Goal: Task Accomplishment & Management: Manage account settings

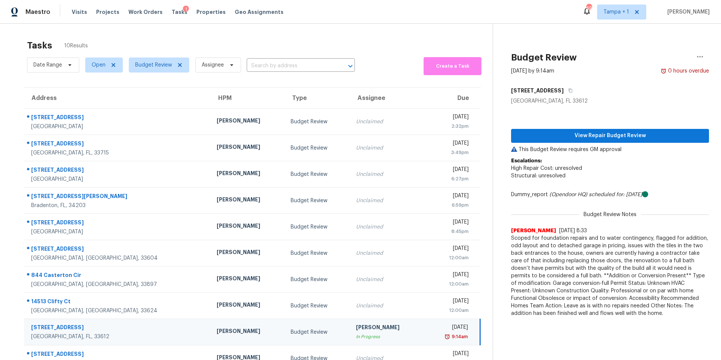
scroll to position [24, 0]
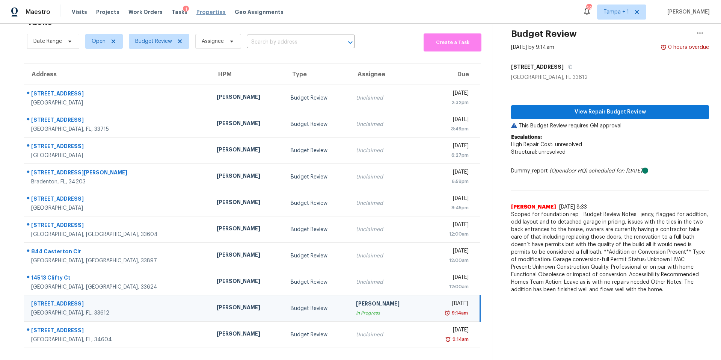
click at [205, 10] on span "Properties" at bounding box center [210, 12] width 29 height 8
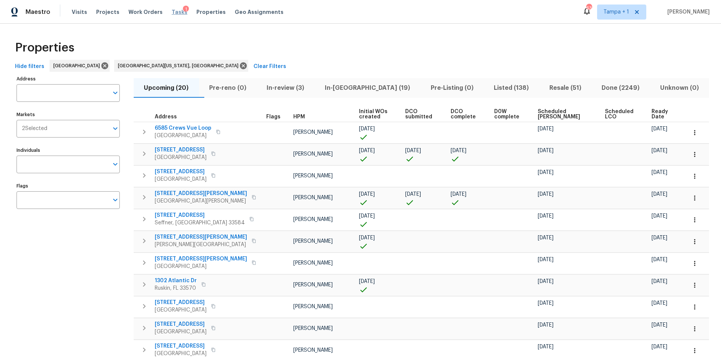
click at [172, 12] on span "Tasks" at bounding box center [180, 11] width 16 height 5
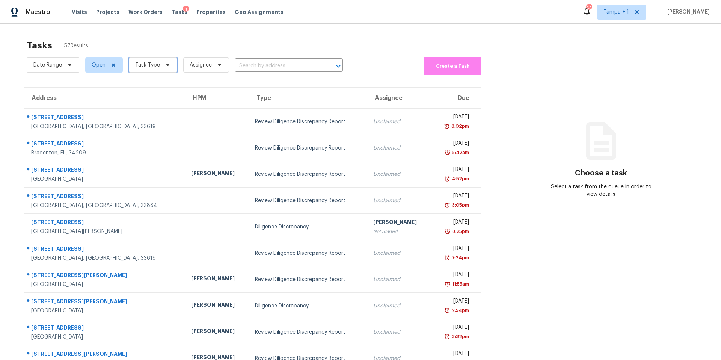
click at [150, 66] on span "Task Type" at bounding box center [147, 65] width 25 height 8
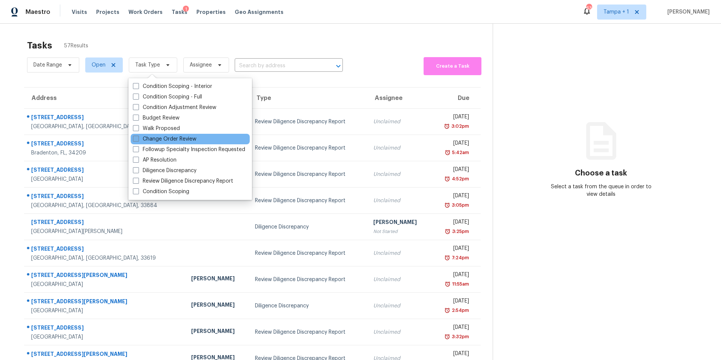
click at [163, 139] on label "Change Order Review" at bounding box center [164, 139] width 63 height 8
click at [138, 139] on input "Change Order Review" at bounding box center [135, 137] width 5 height 5
checkbox input "true"
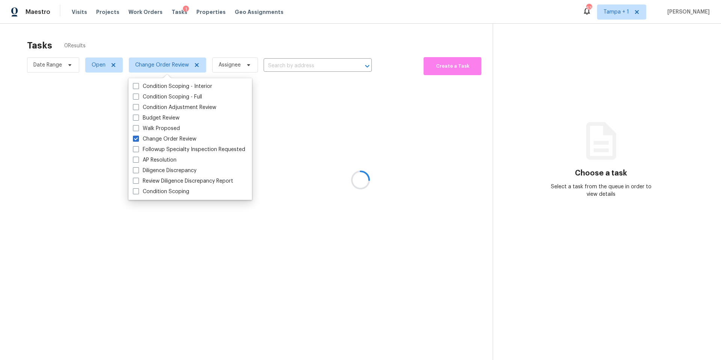
click at [169, 42] on div at bounding box center [360, 180] width 721 height 360
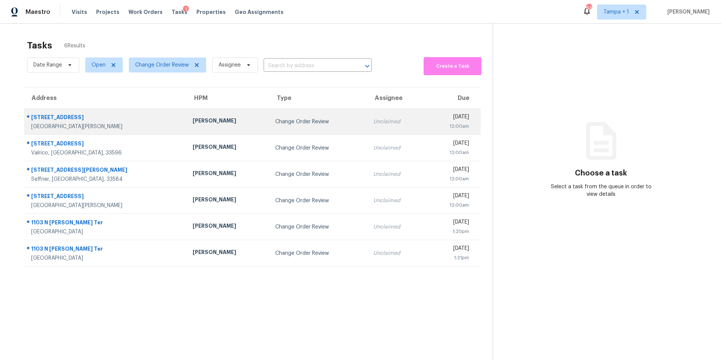
click at [128, 133] on td "11550 Biddeford Pl New Port Richey, FL, 34654" at bounding box center [105, 121] width 163 height 26
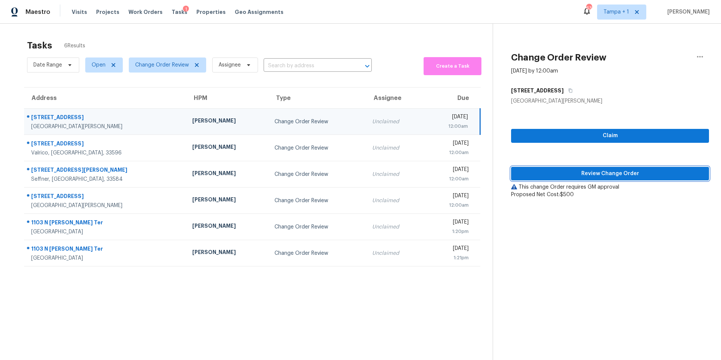
click at [556, 175] on span "Review Change Order" at bounding box center [610, 173] width 186 height 9
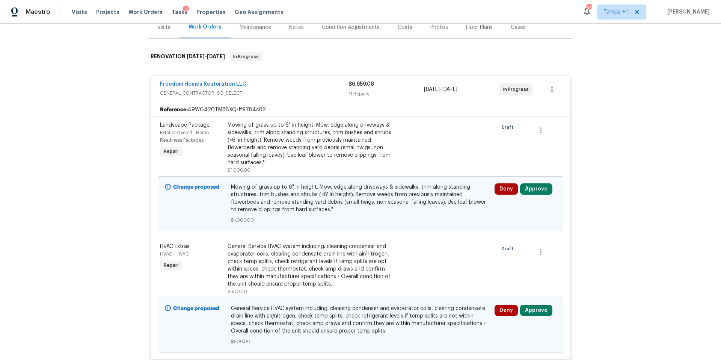
scroll to position [151, 0]
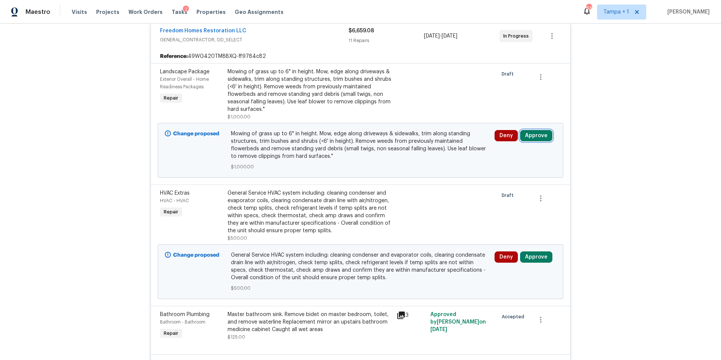
click at [533, 132] on button "Approve" at bounding box center [536, 135] width 32 height 11
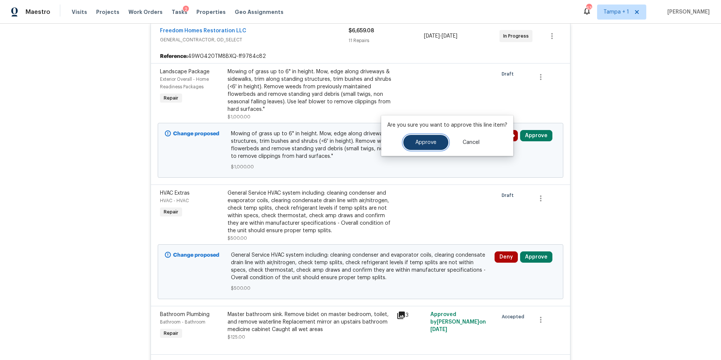
click at [421, 140] on span "Approve" at bounding box center [425, 143] width 21 height 6
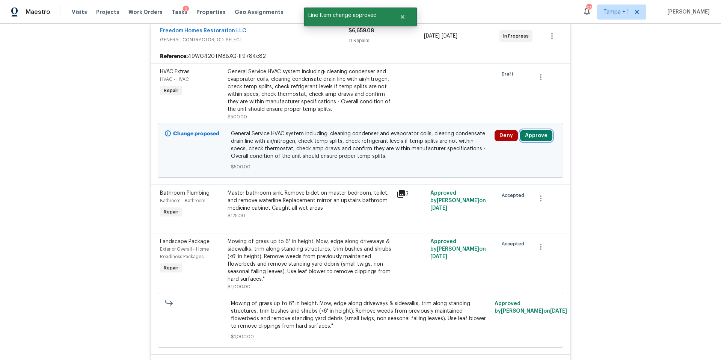
drag, startPoint x: 536, startPoint y: 134, endPoint x: 531, endPoint y: 134, distance: 5.3
click at [536, 134] on button "Approve" at bounding box center [536, 135] width 32 height 11
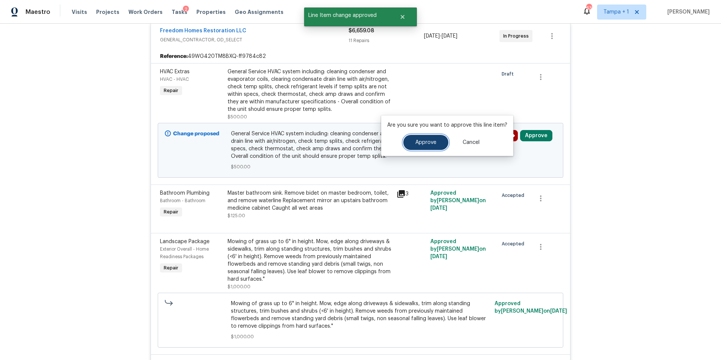
click at [414, 145] on button "Approve" at bounding box center [425, 142] width 45 height 15
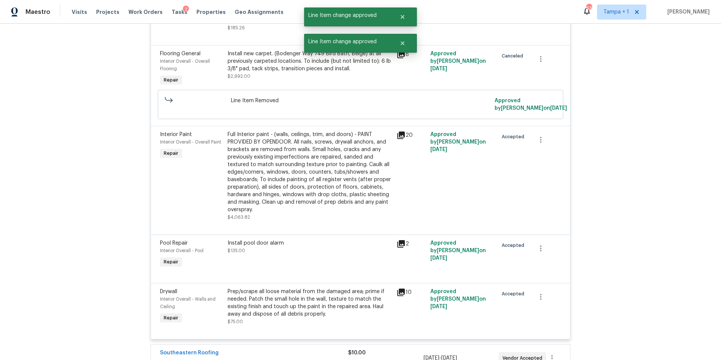
scroll to position [958, 0]
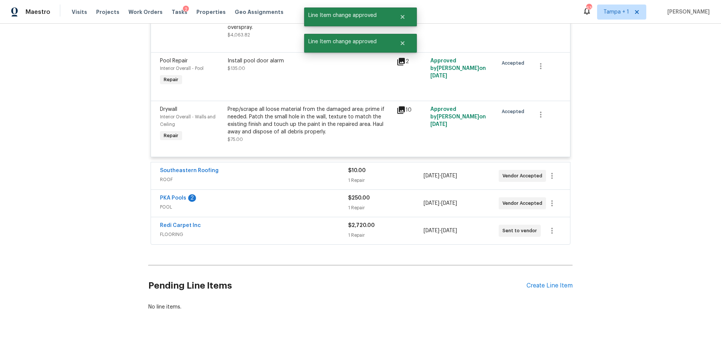
click at [327, 176] on span "ROOF" at bounding box center [254, 180] width 188 height 8
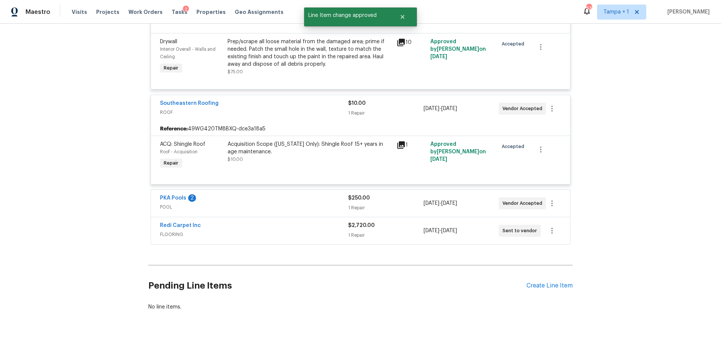
click at [302, 194] on div "PKA Pools 2" at bounding box center [254, 198] width 188 height 9
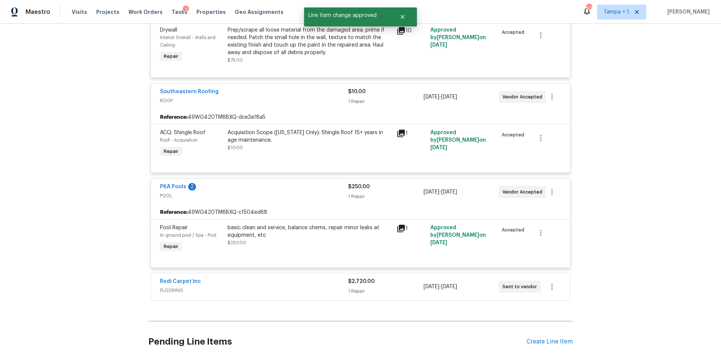
scroll to position [1093, 0]
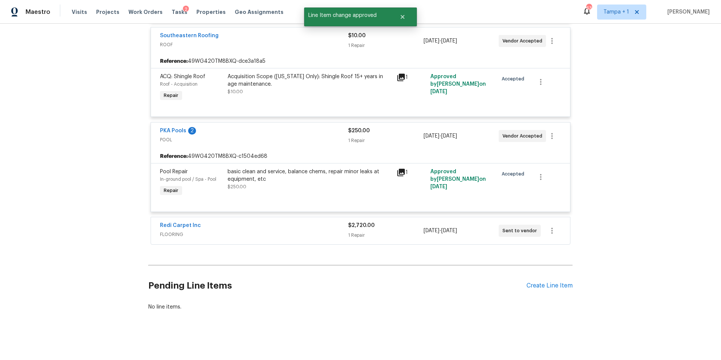
click at [291, 221] on div "Redi Carpet Inc" at bounding box center [254, 225] width 188 height 9
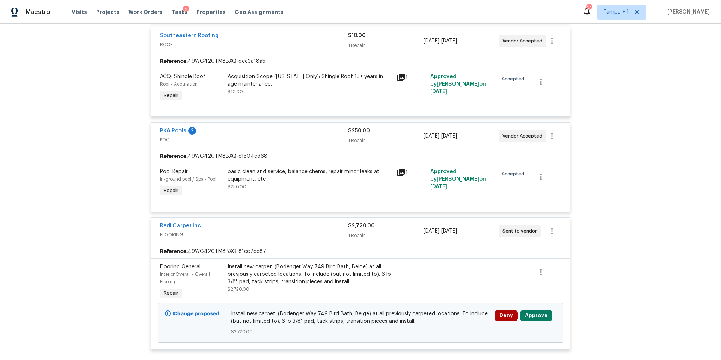
scroll to position [1095, 0]
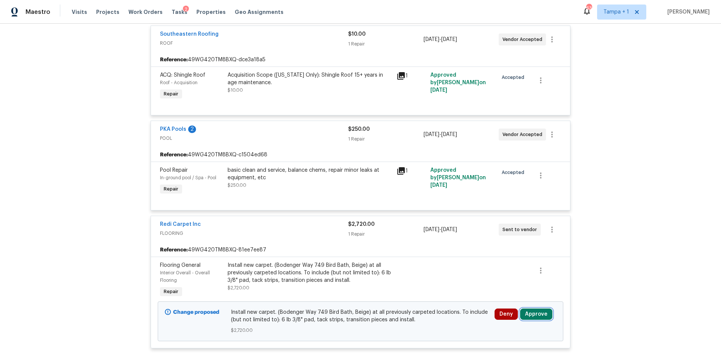
click at [546, 310] on button "Approve" at bounding box center [536, 313] width 32 height 11
click at [519, 281] on span "Approve" at bounding box center [511, 282] width 21 height 6
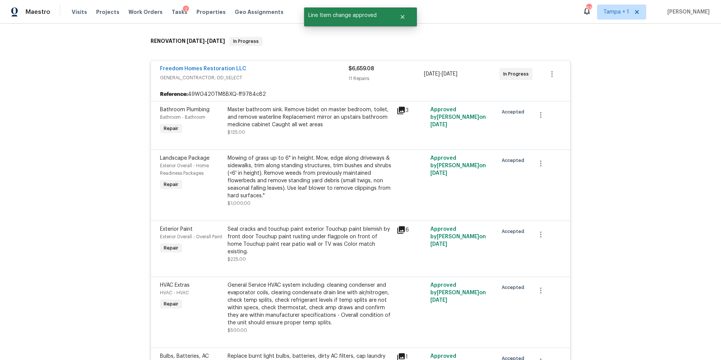
scroll to position [0, 0]
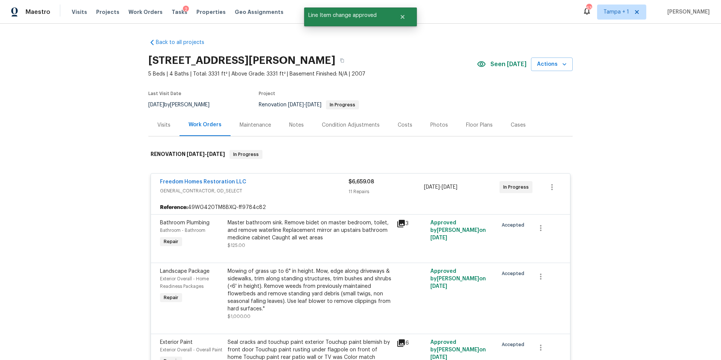
click at [391, 124] on div "Costs" at bounding box center [405, 125] width 33 height 22
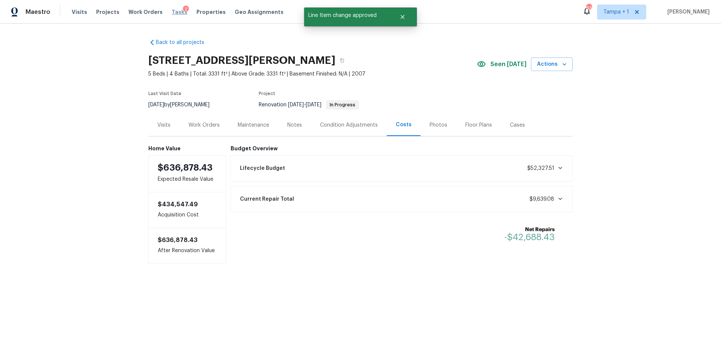
click at [172, 13] on span "Tasks" at bounding box center [180, 11] width 16 height 5
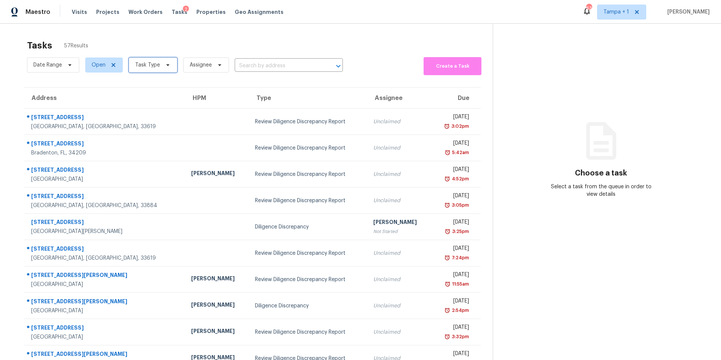
click at [152, 66] on span "Task Type" at bounding box center [147, 65] width 25 height 8
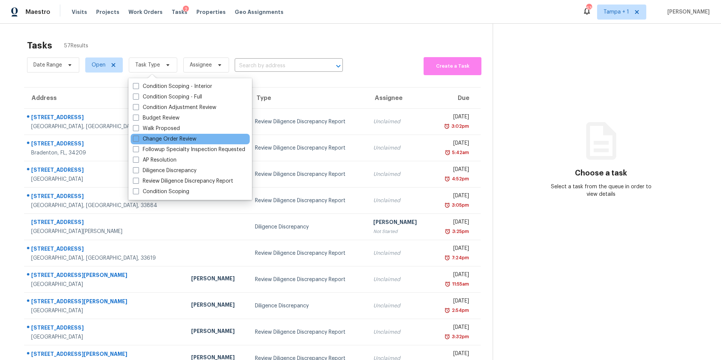
click at [152, 134] on div "Change Order Review" at bounding box center [190, 139] width 119 height 11
click at [142, 138] on label "Change Order Review" at bounding box center [164, 139] width 63 height 8
click at [138, 138] on input "Change Order Review" at bounding box center [135, 137] width 5 height 5
checkbox input "true"
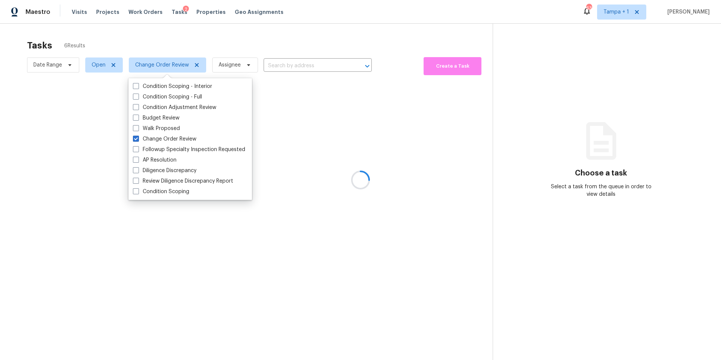
click at [237, 48] on div at bounding box center [360, 180] width 721 height 360
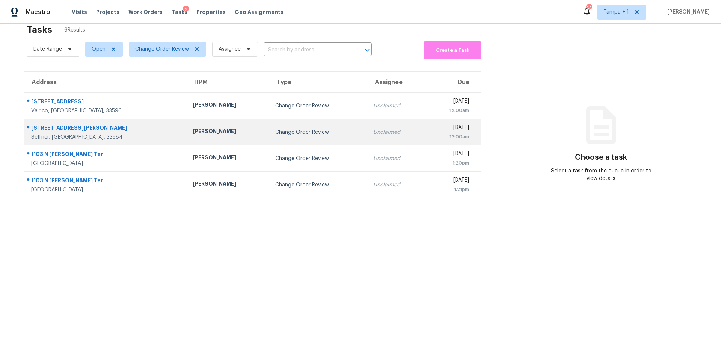
scroll to position [29, 0]
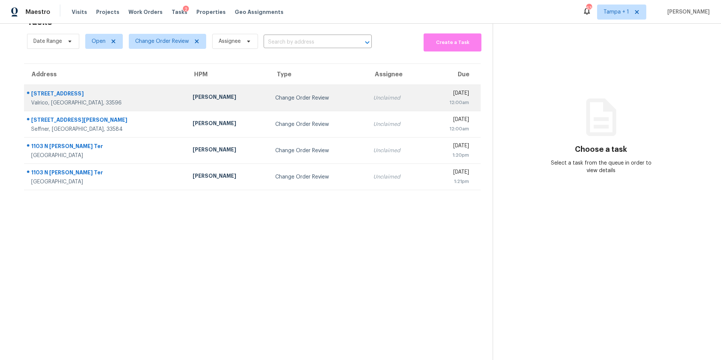
click at [187, 98] on td "Paul Springer" at bounding box center [228, 98] width 83 height 26
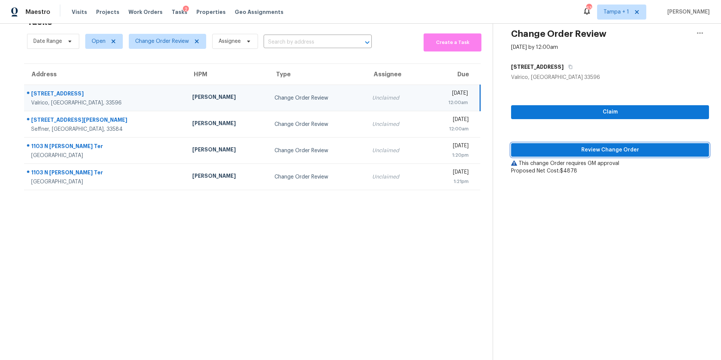
click at [598, 146] on span "Review Change Order" at bounding box center [610, 149] width 186 height 9
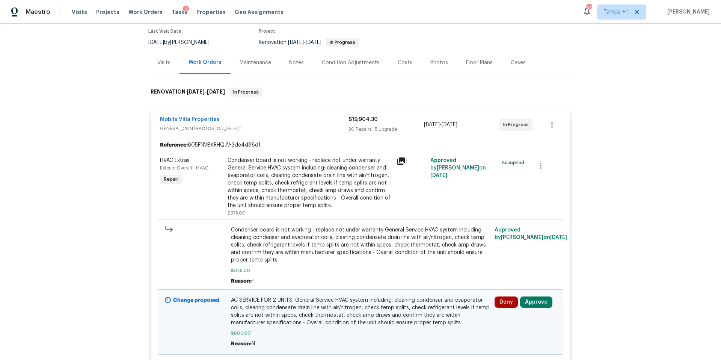
scroll to position [145, 0]
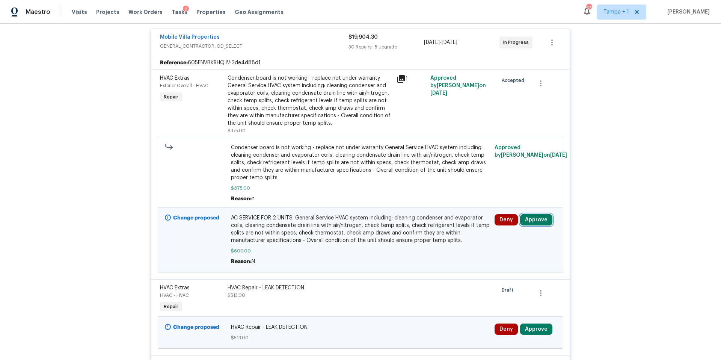
click at [526, 224] on button "Approve" at bounding box center [536, 219] width 32 height 11
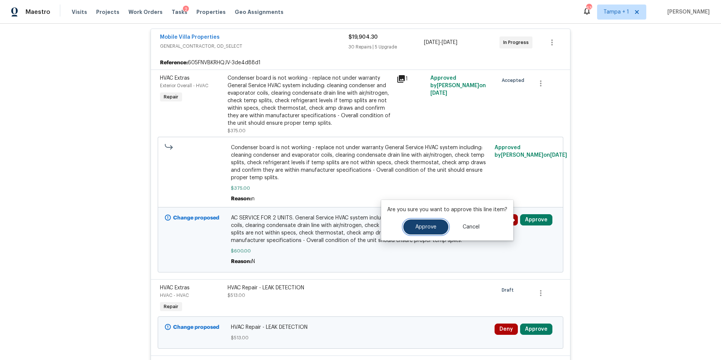
click at [431, 231] on button "Approve" at bounding box center [425, 226] width 45 height 15
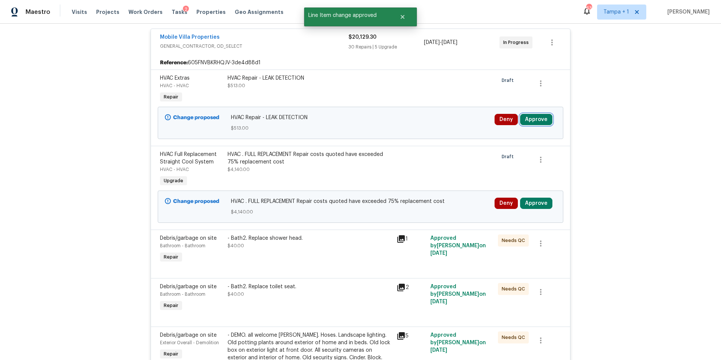
click at [529, 121] on button "Approve" at bounding box center [536, 119] width 32 height 11
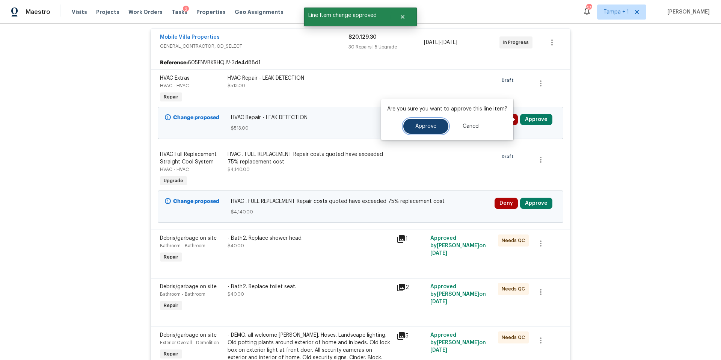
click at [421, 130] on button "Approve" at bounding box center [425, 126] width 45 height 15
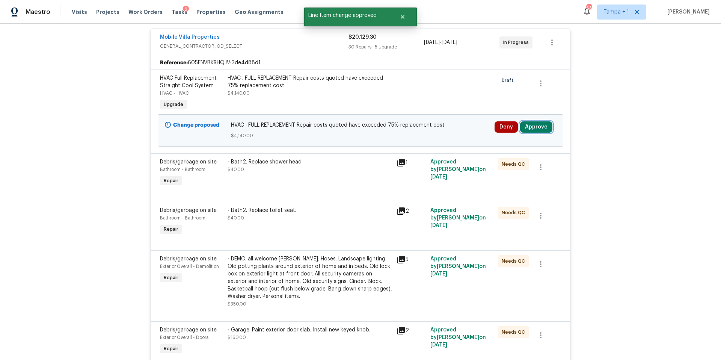
click at [533, 127] on button "Approve" at bounding box center [536, 126] width 32 height 11
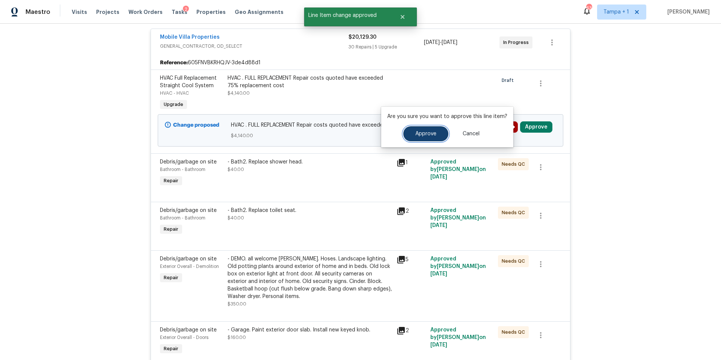
click at [407, 136] on button "Approve" at bounding box center [425, 133] width 45 height 15
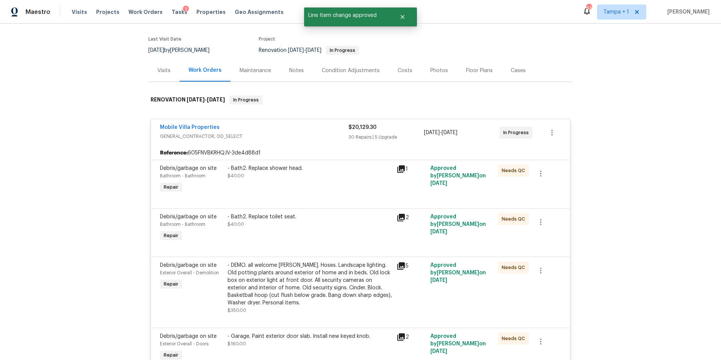
scroll to position [0, 0]
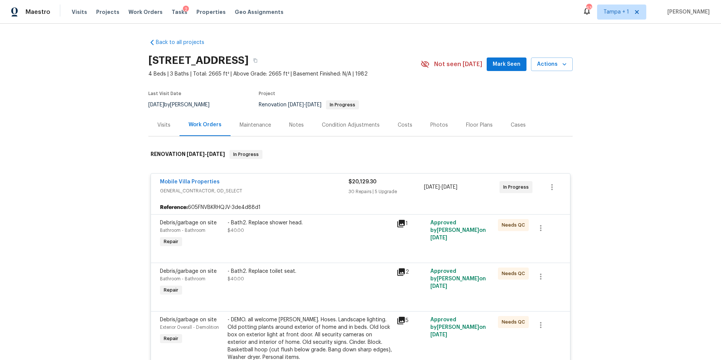
click at [398, 124] on div "Costs" at bounding box center [405, 125] width 15 height 8
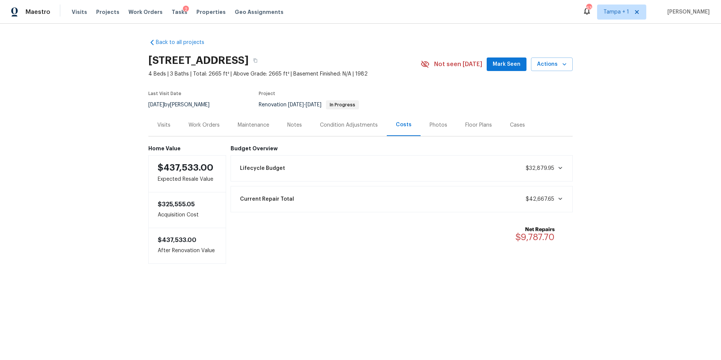
click at [193, 133] on div "Work Orders" at bounding box center [203, 125] width 49 height 22
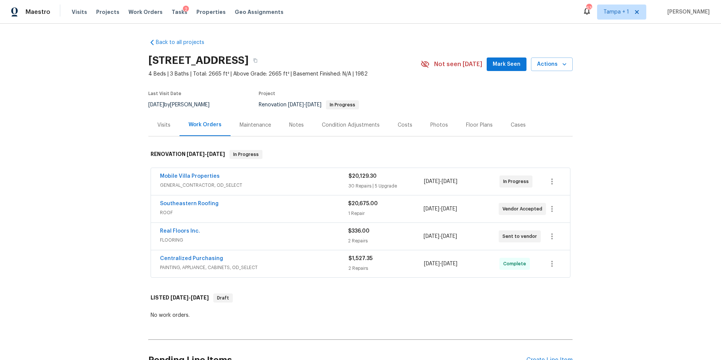
click at [401, 126] on div "Costs" at bounding box center [405, 125] width 15 height 8
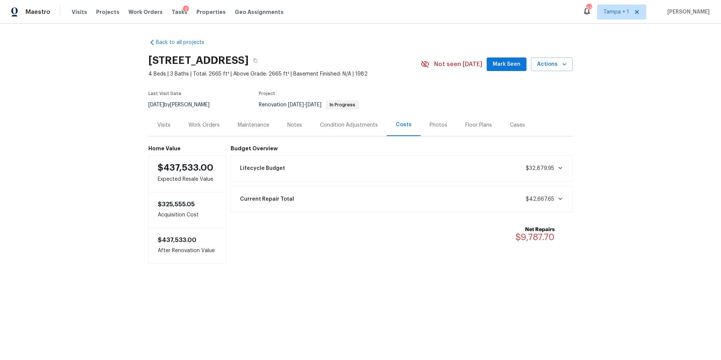
click at [202, 127] on div "Work Orders" at bounding box center [203, 125] width 31 height 8
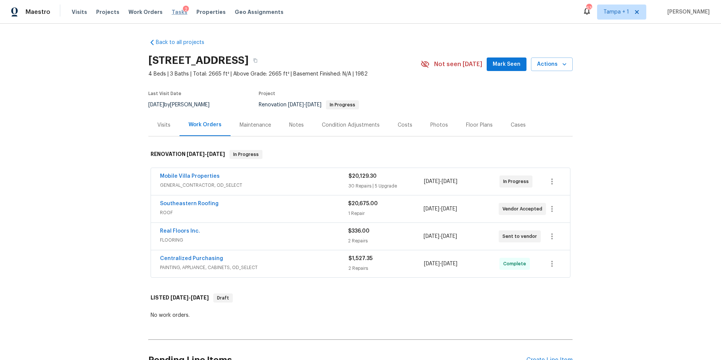
click at [172, 11] on span "Tasks" at bounding box center [180, 11] width 16 height 5
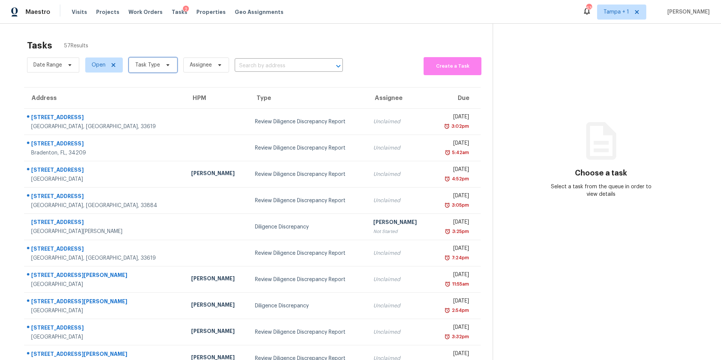
click at [139, 68] on span "Task Type" at bounding box center [147, 65] width 25 height 8
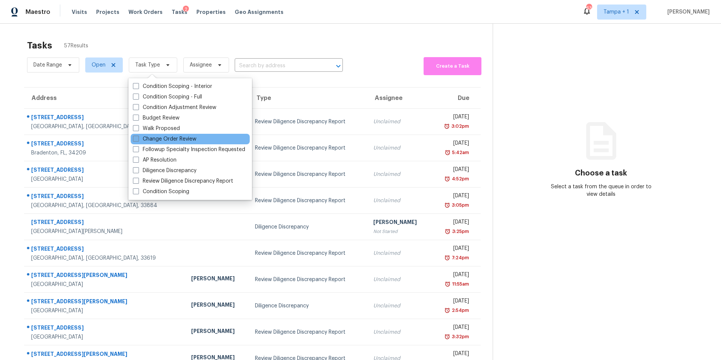
click at [153, 141] on label "Change Order Review" at bounding box center [164, 139] width 63 height 8
click at [138, 140] on input "Change Order Review" at bounding box center [135, 137] width 5 height 5
checkbox input "true"
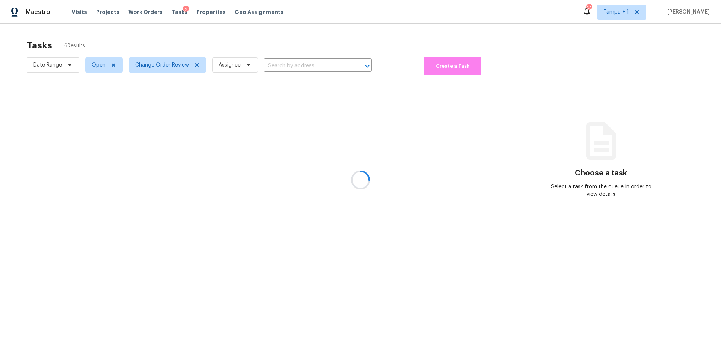
click at [292, 37] on div at bounding box center [360, 180] width 721 height 360
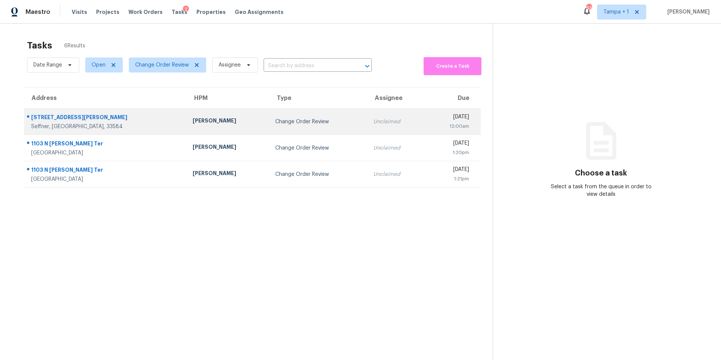
click at [275, 122] on div "Change Order Review" at bounding box center [318, 122] width 86 height 8
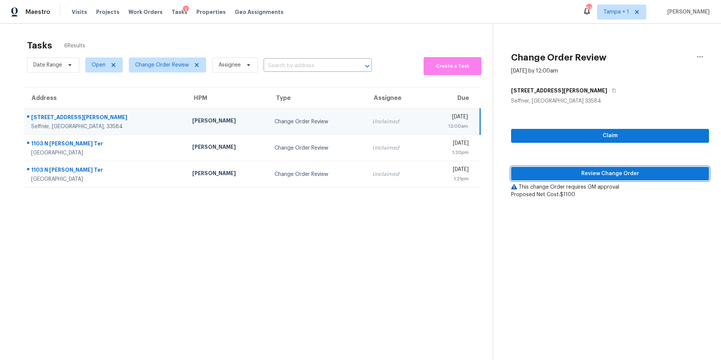
click at [541, 171] on span "Review Change Order" at bounding box center [610, 173] width 186 height 9
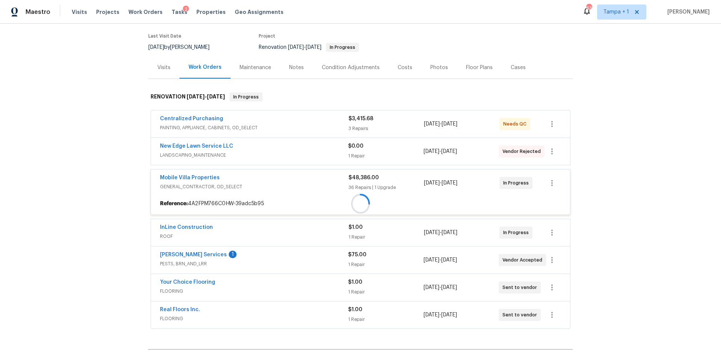
scroll to position [93, 0]
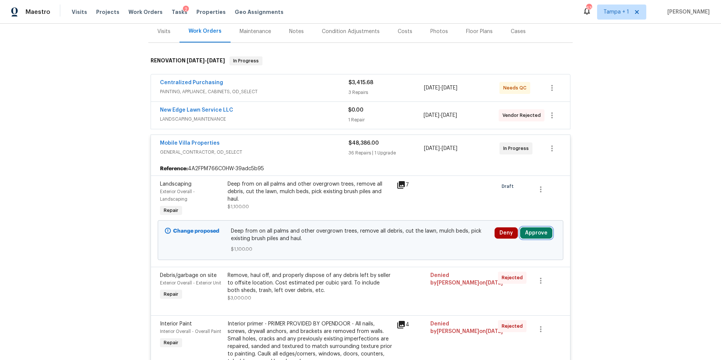
click at [539, 236] on button "Approve" at bounding box center [536, 232] width 32 height 11
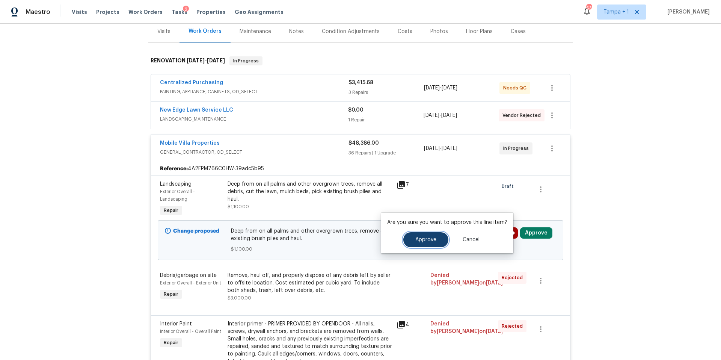
click at [426, 244] on button "Approve" at bounding box center [425, 239] width 45 height 15
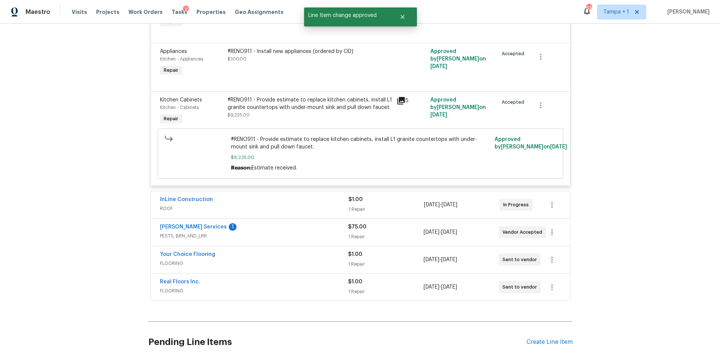
scroll to position [2802, 0]
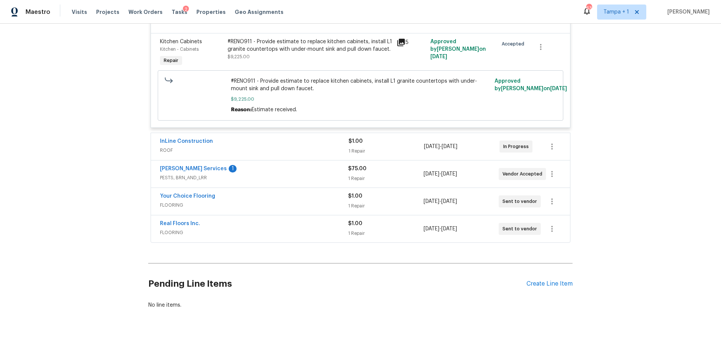
click at [284, 137] on div "InLine Construction" at bounding box center [254, 141] width 188 height 9
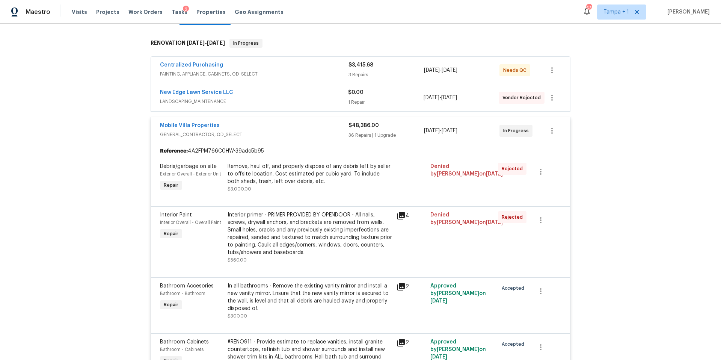
scroll to position [0, 0]
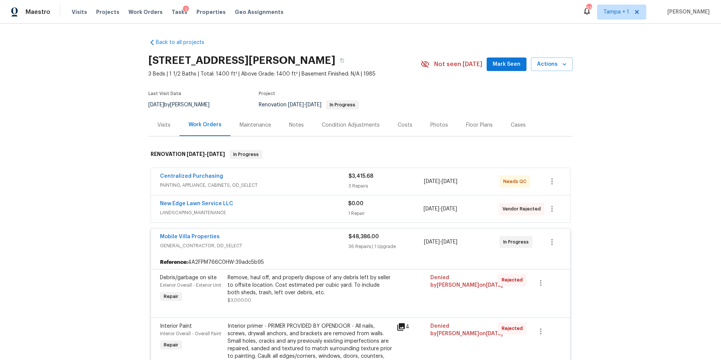
click at [400, 118] on div "Costs" at bounding box center [405, 125] width 33 height 22
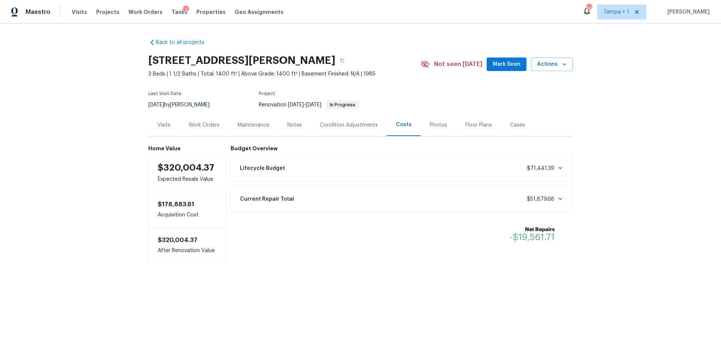
click at [183, 10] on div "2" at bounding box center [186, 10] width 6 height 8
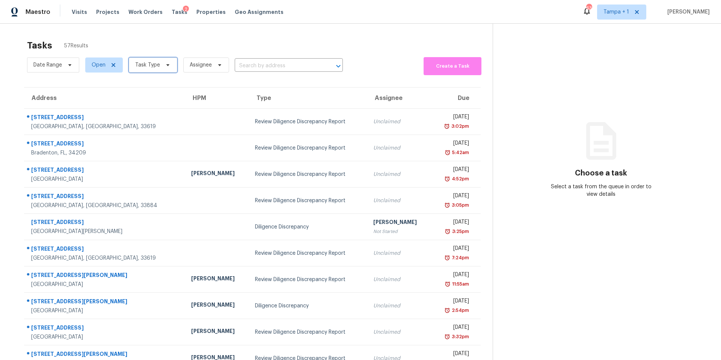
click at [150, 66] on span "Task Type" at bounding box center [147, 65] width 25 height 8
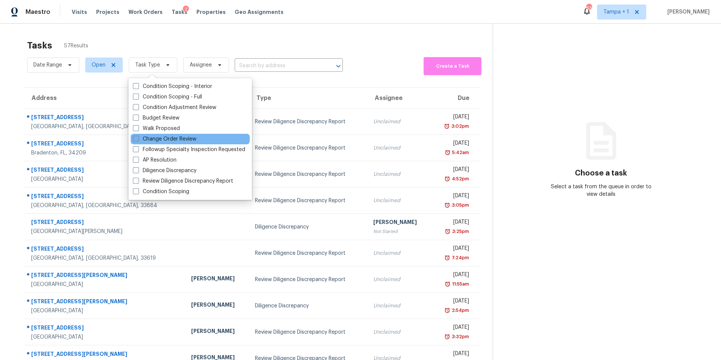
click at [145, 139] on label "Change Order Review" at bounding box center [164, 139] width 63 height 8
click at [138, 139] on input "Change Order Review" at bounding box center [135, 137] width 5 height 5
checkbox input "true"
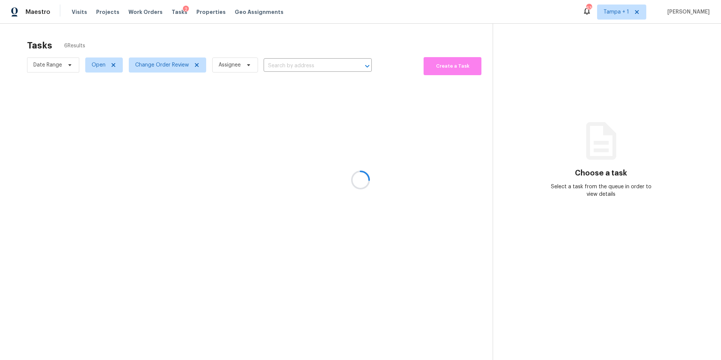
click at [239, 50] on div at bounding box center [360, 180] width 721 height 360
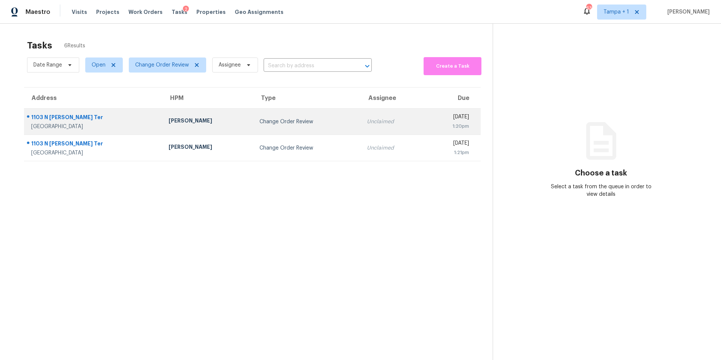
click at [178, 125] on div "[PERSON_NAME]" at bounding box center [208, 121] width 79 height 9
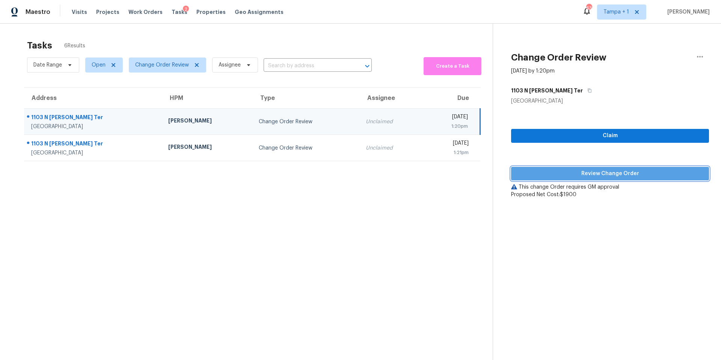
click at [541, 170] on span "Review Change Order" at bounding box center [610, 173] width 186 height 9
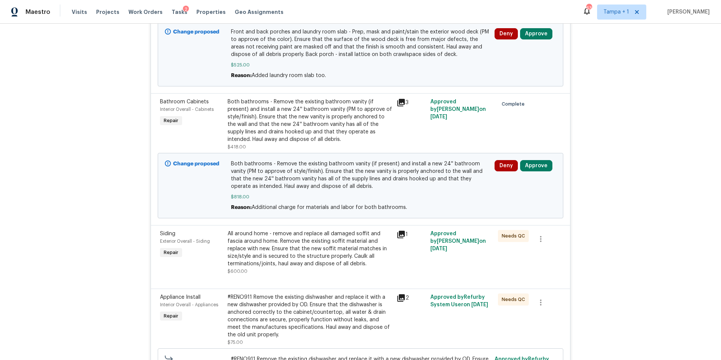
scroll to position [2883, 0]
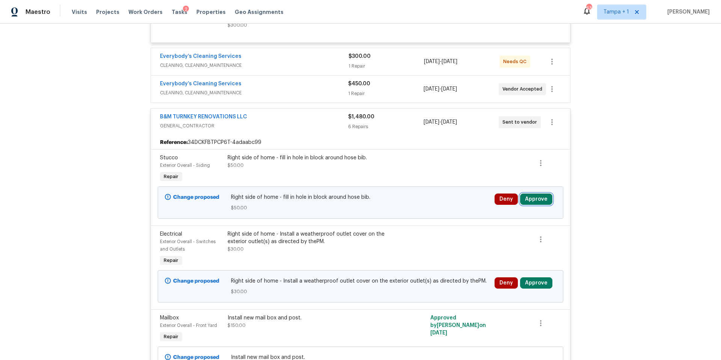
click at [534, 196] on button "Approve" at bounding box center [536, 198] width 32 height 11
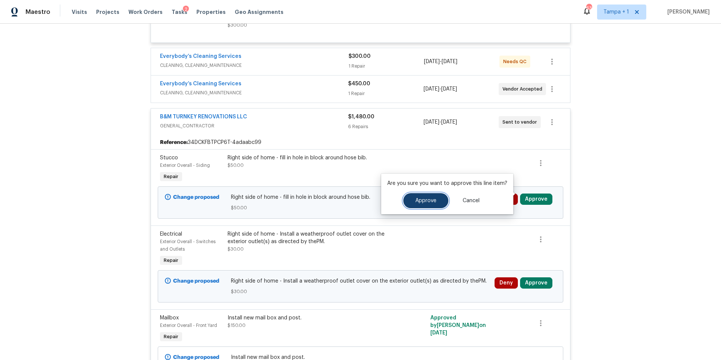
click at [417, 199] on span "Approve" at bounding box center [425, 201] width 21 height 6
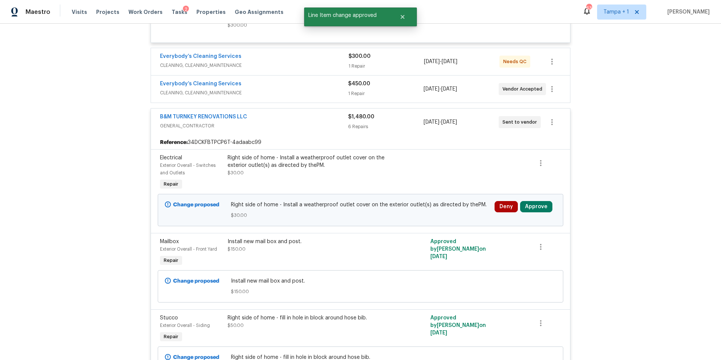
click at [550, 203] on div "Deny Approve" at bounding box center [525, 206] width 62 height 11
click at [544, 204] on button "Approve" at bounding box center [536, 206] width 32 height 11
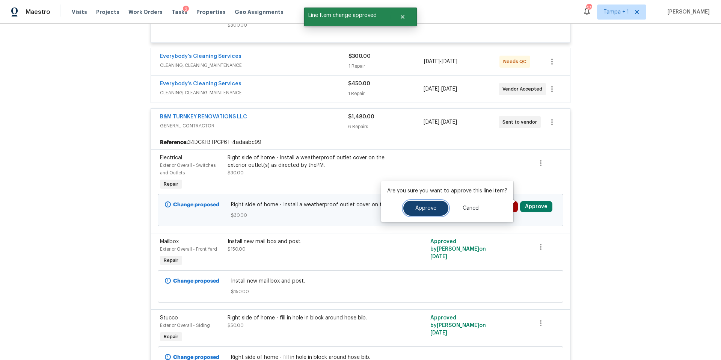
click at [411, 211] on button "Approve" at bounding box center [425, 207] width 45 height 15
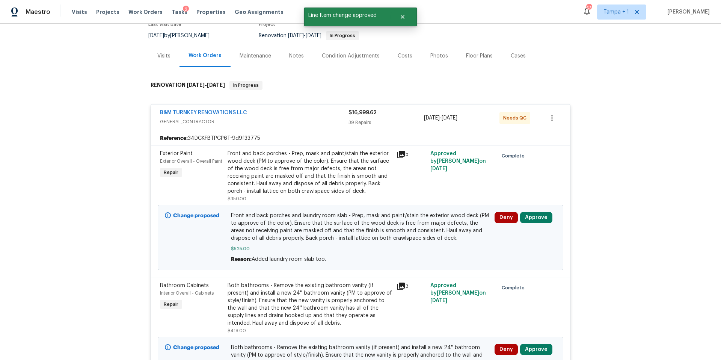
scroll to position [160, 0]
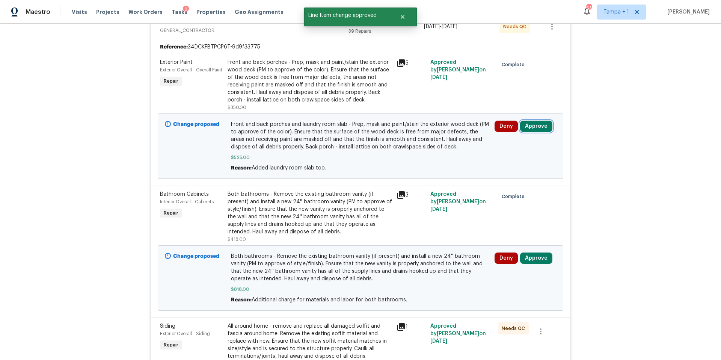
click at [543, 128] on button "Approve" at bounding box center [536, 126] width 32 height 11
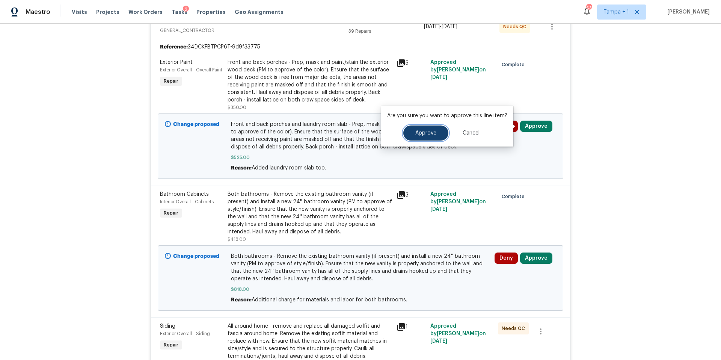
click at [417, 129] on button "Approve" at bounding box center [425, 132] width 45 height 15
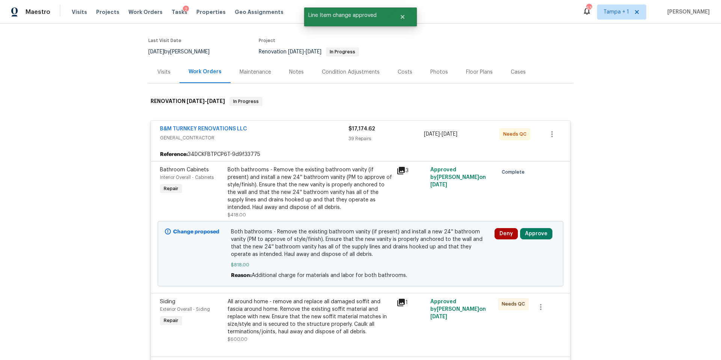
scroll to position [70, 0]
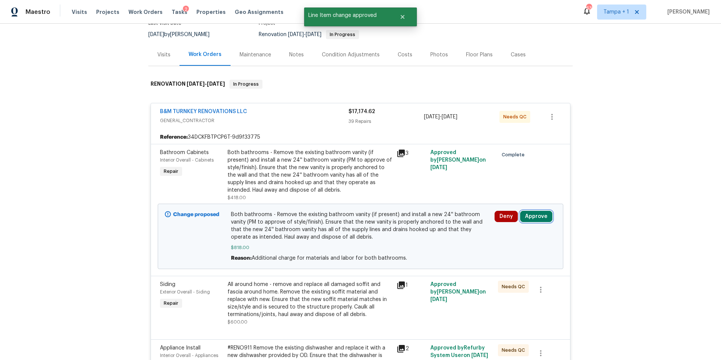
click at [532, 219] on button "Approve" at bounding box center [536, 216] width 32 height 11
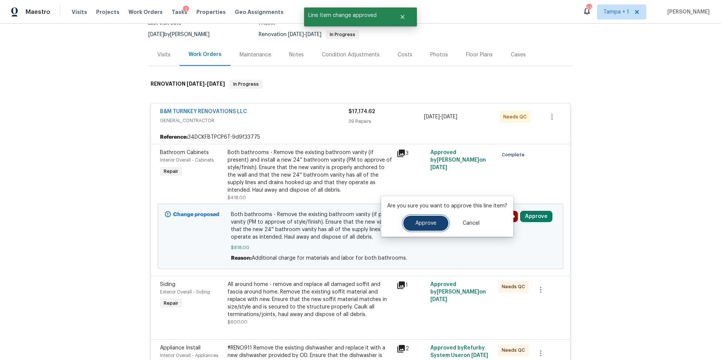
click at [416, 226] on button "Approve" at bounding box center [425, 222] width 45 height 15
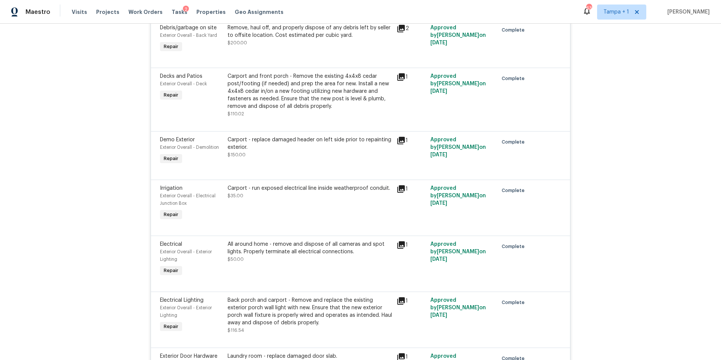
scroll to position [0, 0]
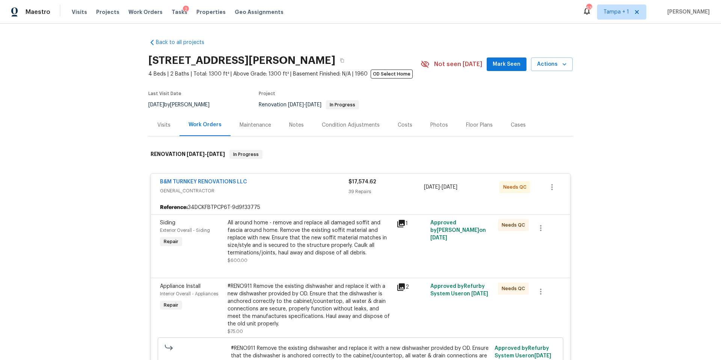
click at [409, 129] on div "Costs" at bounding box center [405, 125] width 33 height 22
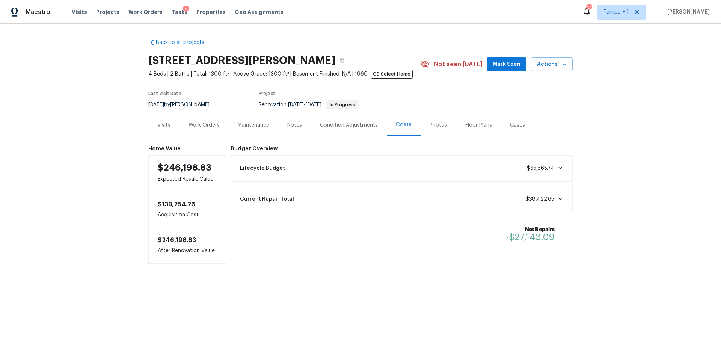
click at [199, 128] on div "Work Orders" at bounding box center [203, 125] width 31 height 8
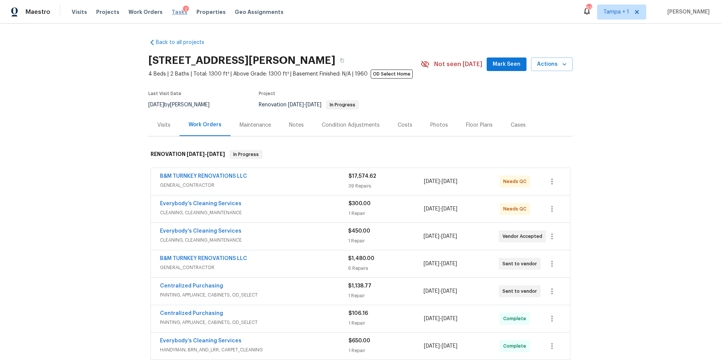
click at [175, 11] on span "Tasks" at bounding box center [180, 11] width 16 height 5
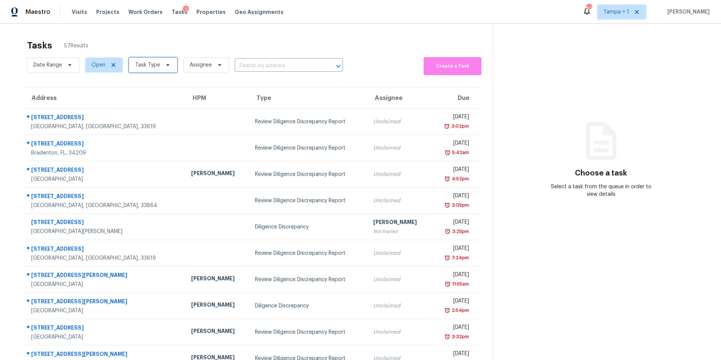
click at [142, 69] on span "Task Type" at bounding box center [153, 64] width 48 height 15
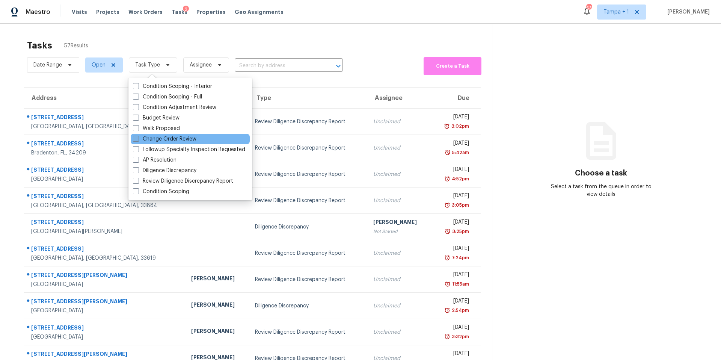
click at [169, 139] on label "Change Order Review" at bounding box center [164, 139] width 63 height 8
click at [138, 139] on input "Change Order Review" at bounding box center [135, 137] width 5 height 5
checkbox input "true"
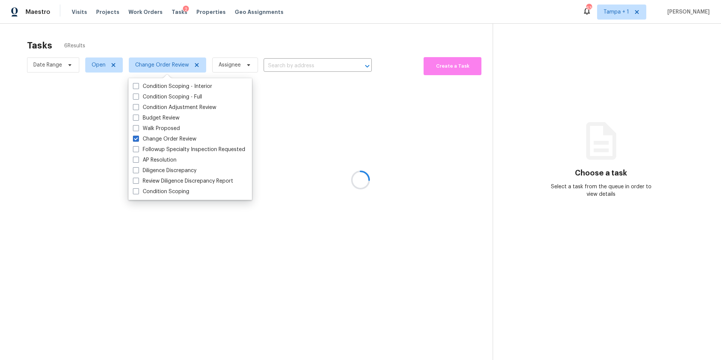
click at [291, 42] on div at bounding box center [360, 180] width 721 height 360
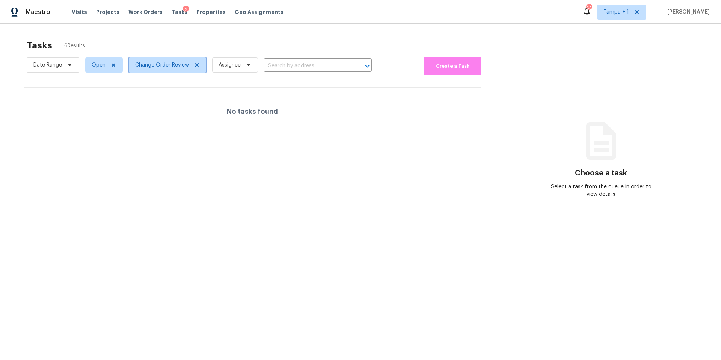
click at [155, 60] on span "Change Order Review" at bounding box center [167, 64] width 77 height 15
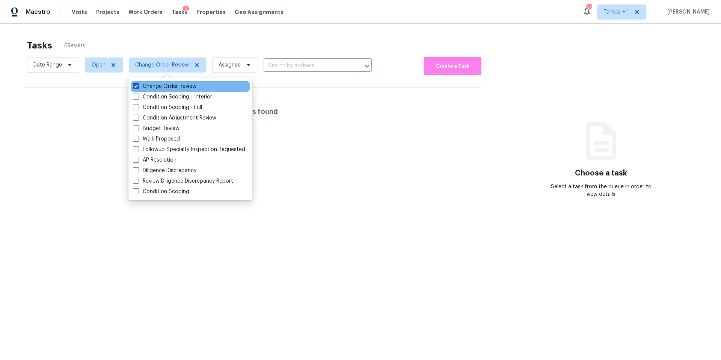
click at [140, 87] on label "Change Order Review" at bounding box center [164, 87] width 63 height 8
click at [138, 87] on input "Change Order Review" at bounding box center [135, 85] width 5 height 5
checkbox input "false"
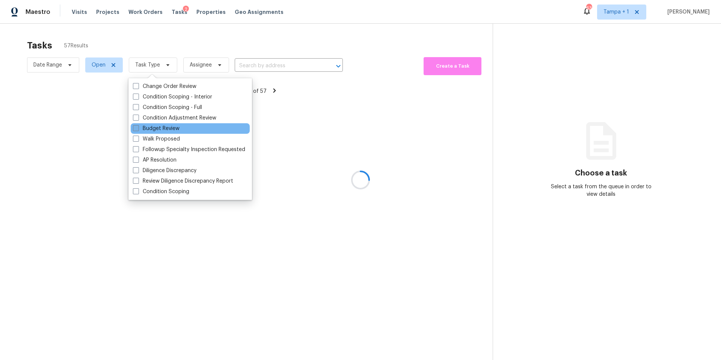
click at [146, 131] on label "Budget Review" at bounding box center [156, 129] width 47 height 8
click at [138, 130] on input "Budget Review" at bounding box center [135, 127] width 5 height 5
checkbox input "true"
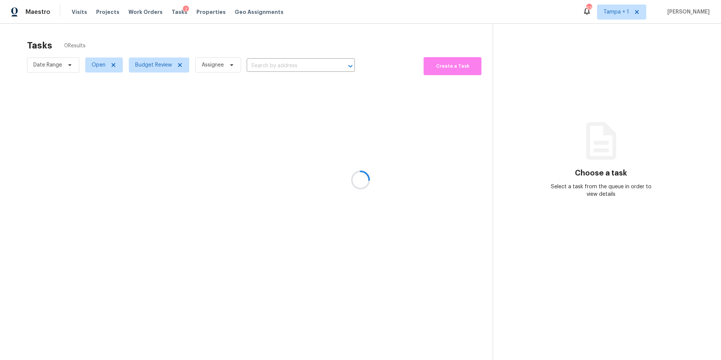
click at [307, 35] on div at bounding box center [360, 180] width 721 height 360
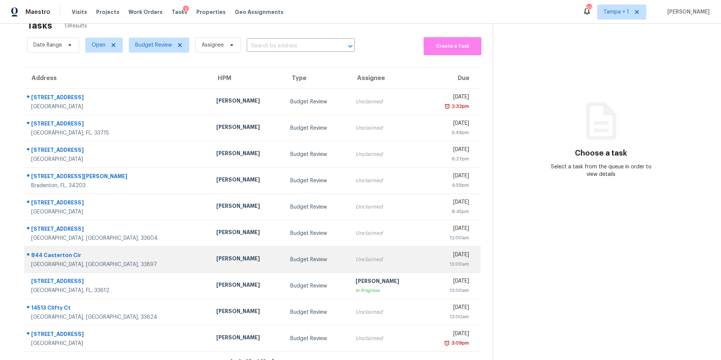
scroll to position [37, 0]
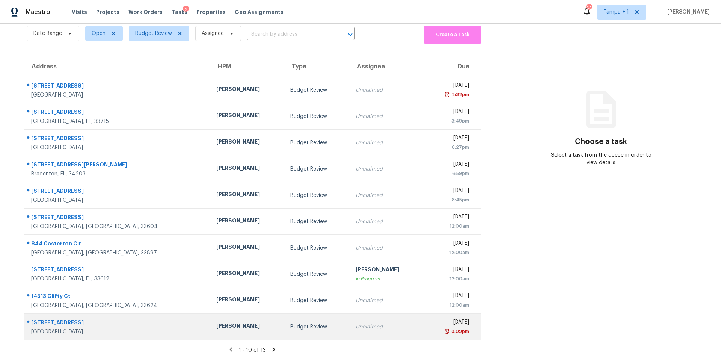
click at [216, 324] on div "[PERSON_NAME]" at bounding box center [247, 326] width 62 height 9
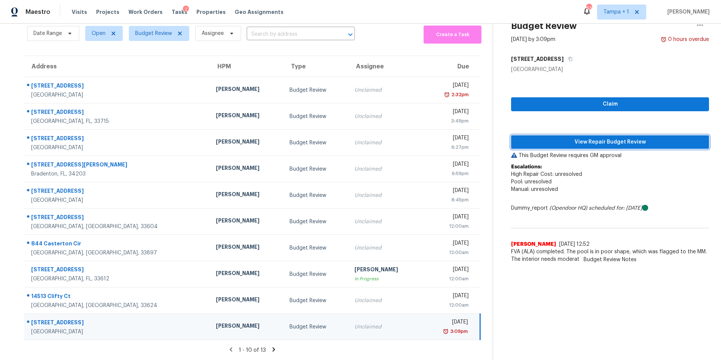
click at [598, 135] on button "View Repair Budget Review" at bounding box center [610, 142] width 198 height 14
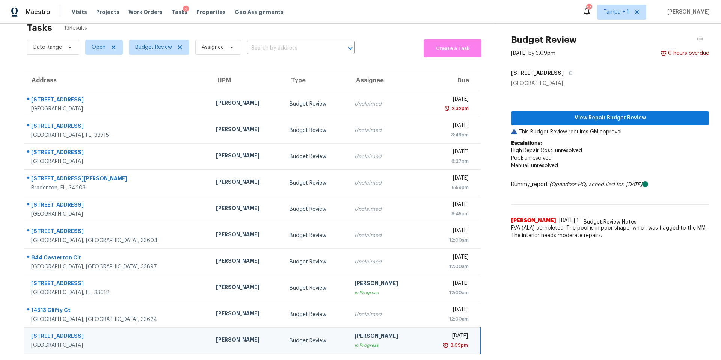
scroll to position [0, 0]
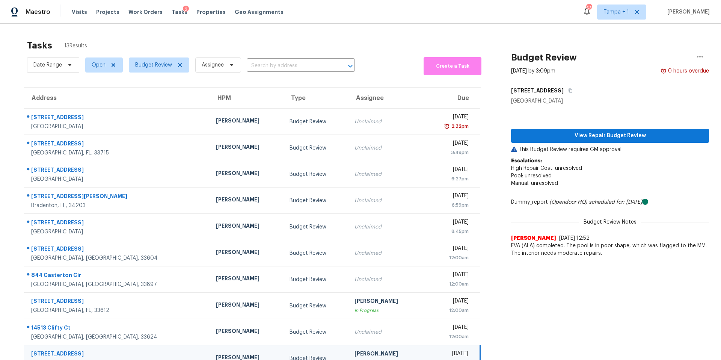
click at [209, 5] on div "Visits Projects Work Orders Tasks 2 Properties Geo Assignments" at bounding box center [182, 12] width 221 height 15
click at [207, 9] on span "Properties" at bounding box center [210, 12] width 29 height 8
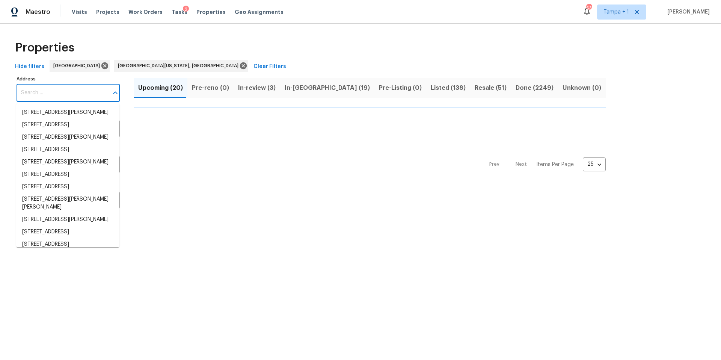
click at [41, 96] on input "Address" at bounding box center [63, 93] width 92 height 18
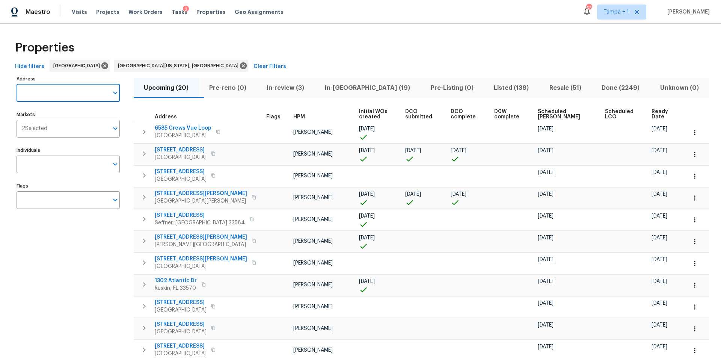
paste input "412a3724-2cae-47f9-b257-5b81a6380c11"
type input "412a3724-2cae-47f9-b257-5b81a6380c1"
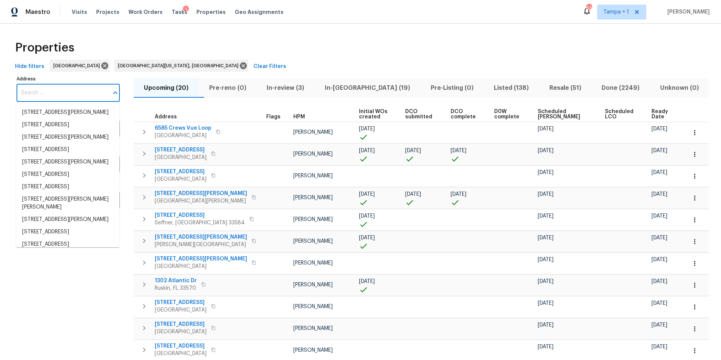
paste input "5737 Sands Point Dr, Lakeland, FL 33809"
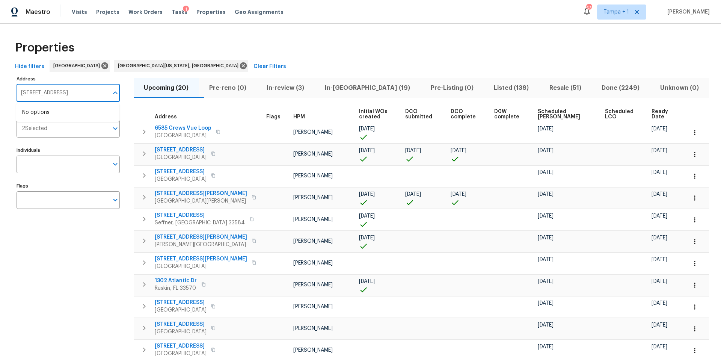
click at [43, 92] on input "5737 Sands Point Dr," at bounding box center [63, 93] width 92 height 18
paste input "8869 White Sage Loop, Lakewood Ranch, FL 34202"
click at [36, 94] on input "8869 White Sage Loop, Lakewood" at bounding box center [63, 93] width 92 height 18
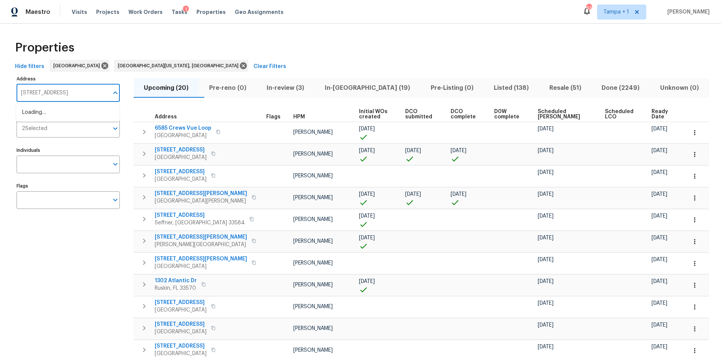
type input "White Sage Loop, Lakewood"
click at [37, 116] on li "8863 White Sage Loop Lakewood Ranch FL 34202" at bounding box center [67, 112] width 103 height 12
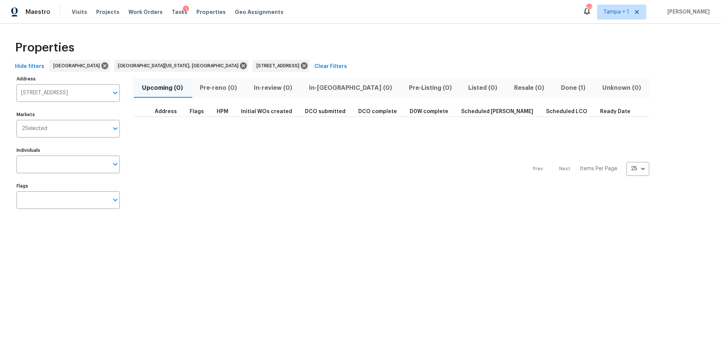
click at [557, 90] on span "Done (1)" at bounding box center [573, 88] width 32 height 11
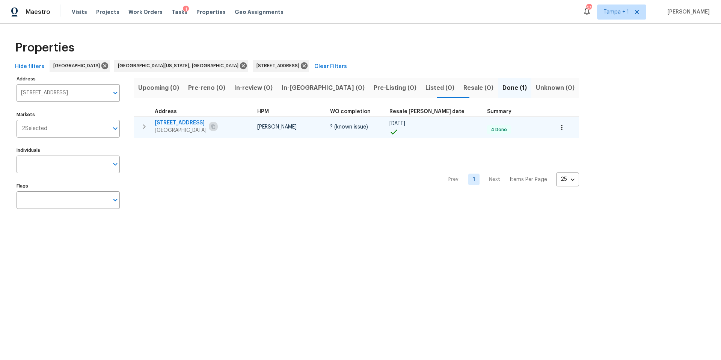
click at [215, 125] on icon "button" at bounding box center [213, 126] width 5 height 5
click at [215, 126] on icon "button" at bounding box center [213, 126] width 5 height 5
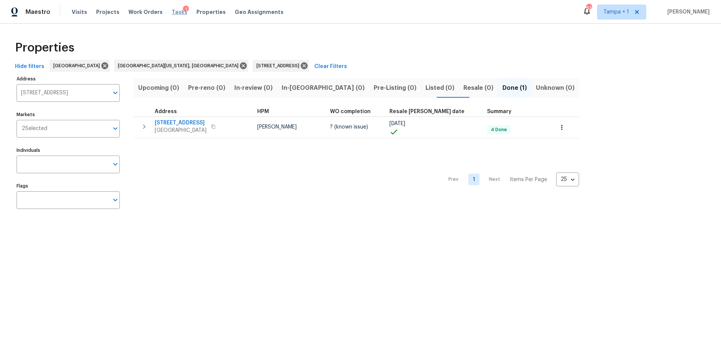
click at [172, 12] on span "Tasks" at bounding box center [180, 11] width 16 height 5
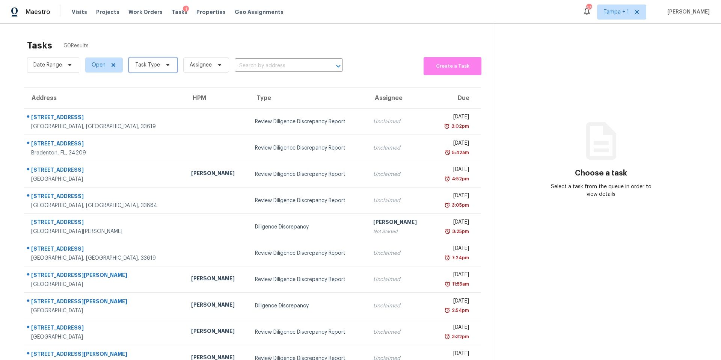
click at [158, 68] on span "Task Type" at bounding box center [147, 65] width 25 height 8
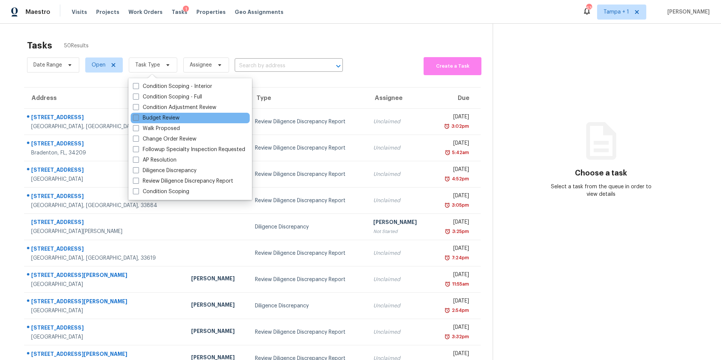
click at [149, 118] on label "Budget Review" at bounding box center [156, 118] width 47 height 8
click at [138, 118] on input "Budget Review" at bounding box center [135, 116] width 5 height 5
checkbox input "true"
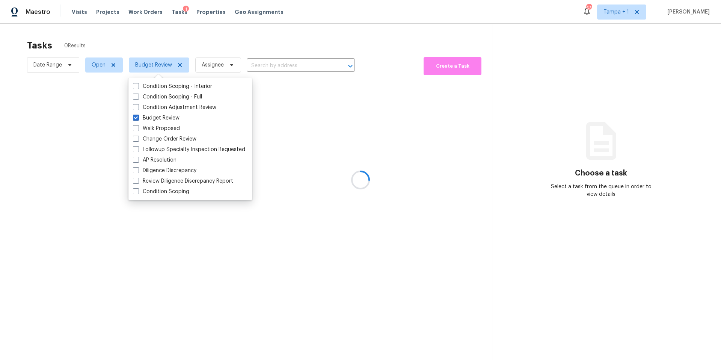
click at [202, 53] on div at bounding box center [360, 180] width 721 height 360
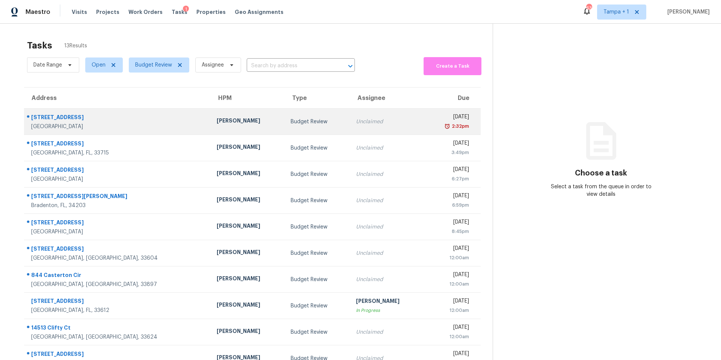
click at [217, 125] on div "[PERSON_NAME]" at bounding box center [248, 121] width 62 height 9
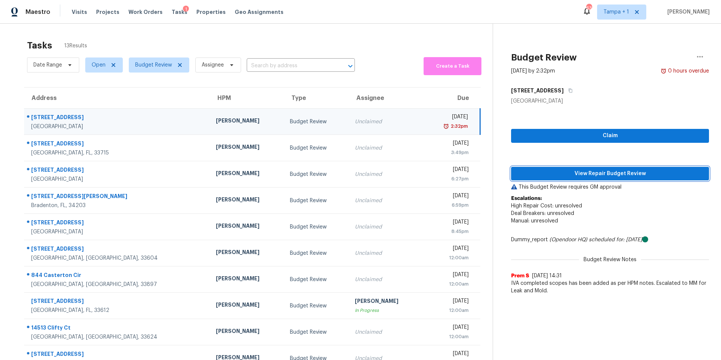
click at [562, 169] on span "View Repair Budget Review" at bounding box center [610, 173] width 186 height 9
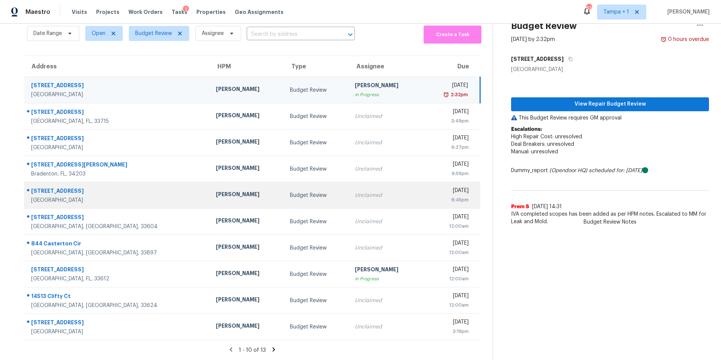
scroll to position [37, 0]
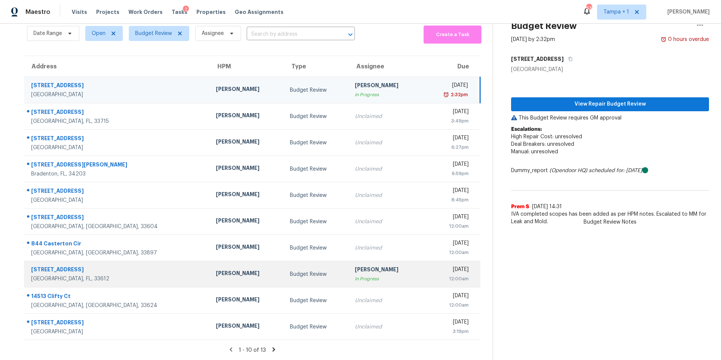
click at [157, 261] on td "10111 N 17th St Tampa, FL, 33612" at bounding box center [117, 274] width 186 height 26
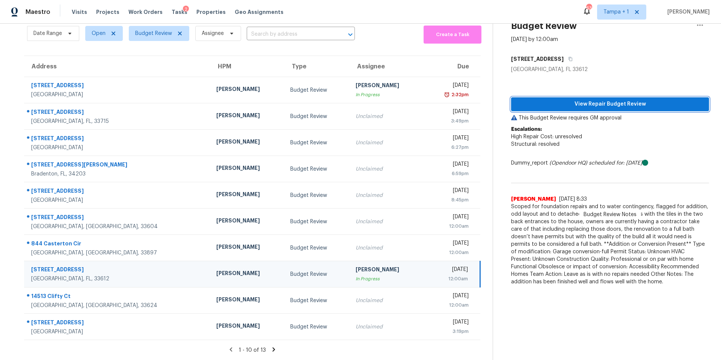
click at [569, 99] on span "View Repair Budget Review" at bounding box center [610, 103] width 186 height 9
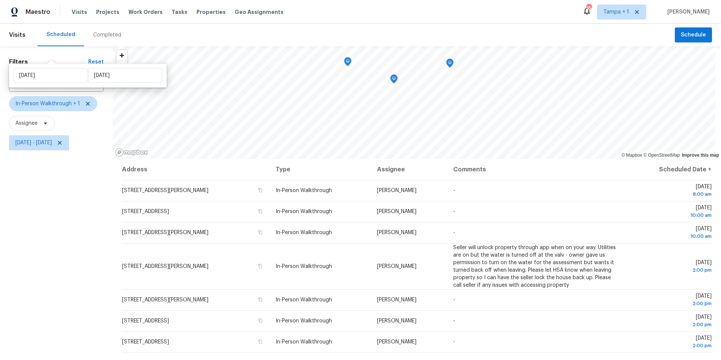
scroll to position [92, 0]
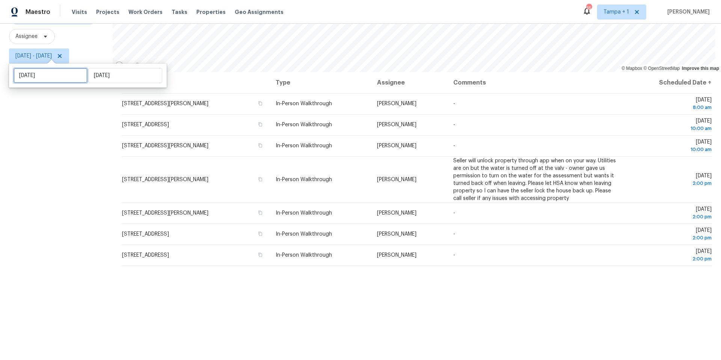
click at [53, 75] on input "Tue, Aug 19" at bounding box center [51, 75] width 74 height 15
select select "7"
select select "2025"
select select "8"
select select "2025"
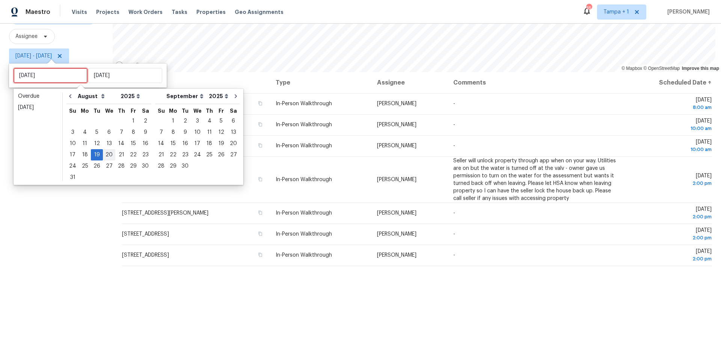
type input "Tue, Aug 12"
click at [115, 155] on div "21" at bounding box center [121, 154] width 12 height 11
type input "Thu, Aug 21"
type input "Tue, Aug 19"
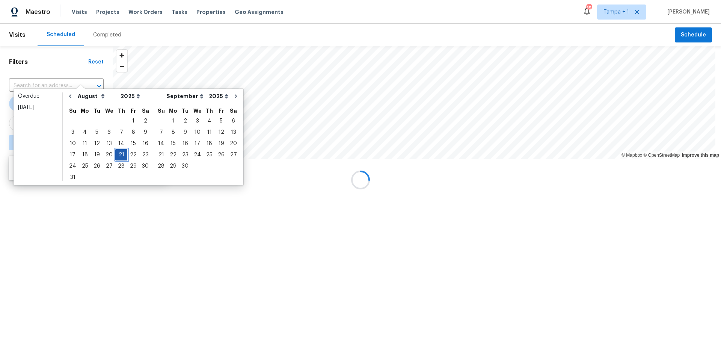
click at [115, 155] on div "21" at bounding box center [121, 154] width 12 height 11
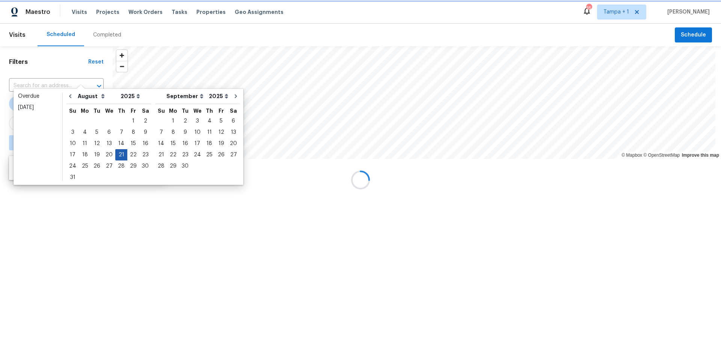
type input "Thu, Aug 21"
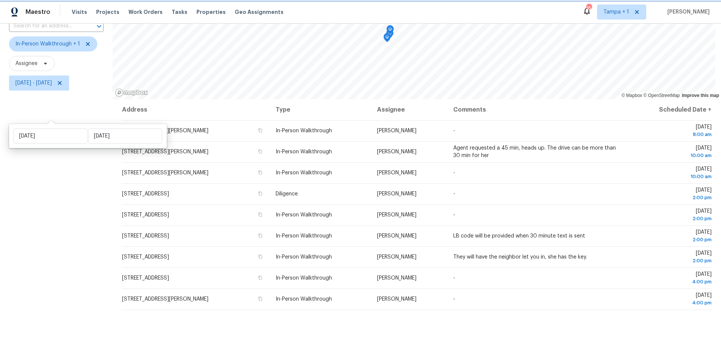
scroll to position [92, 0]
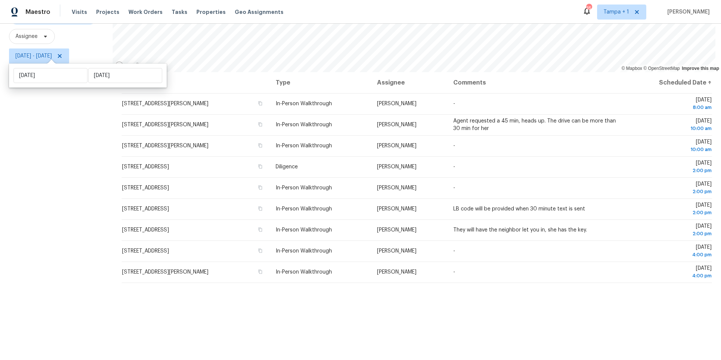
click at [66, 218] on div "Filters Reset ​ In-Person Walkthrough + 1 Assignee Thu, Aug 21 - Thu, Aug 21" at bounding box center [56, 159] width 113 height 400
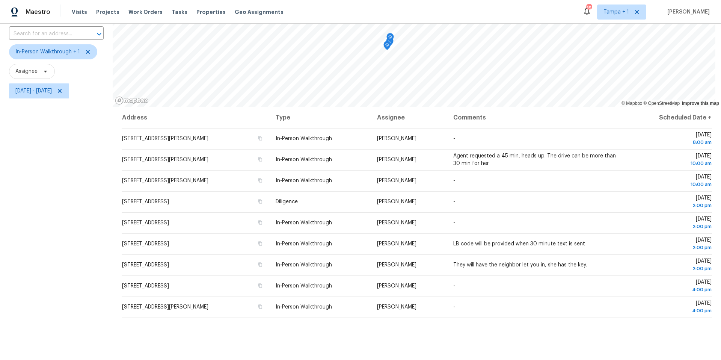
scroll to position [0, 0]
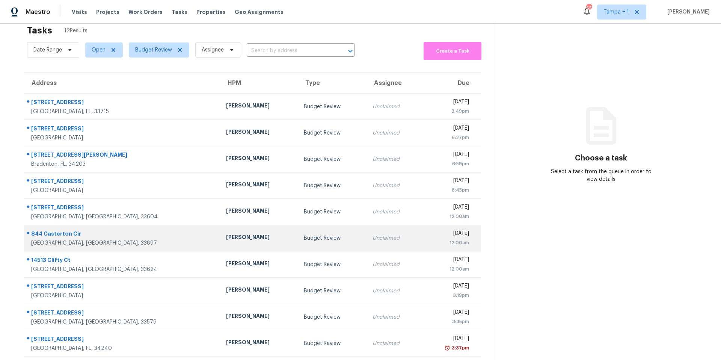
scroll to position [37, 0]
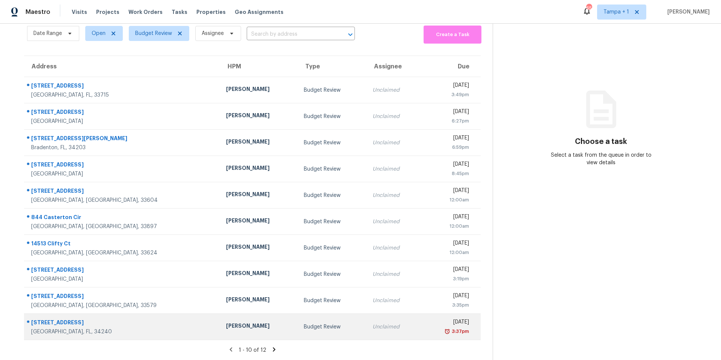
click at [226, 322] on div "[PERSON_NAME]" at bounding box center [259, 326] width 66 height 9
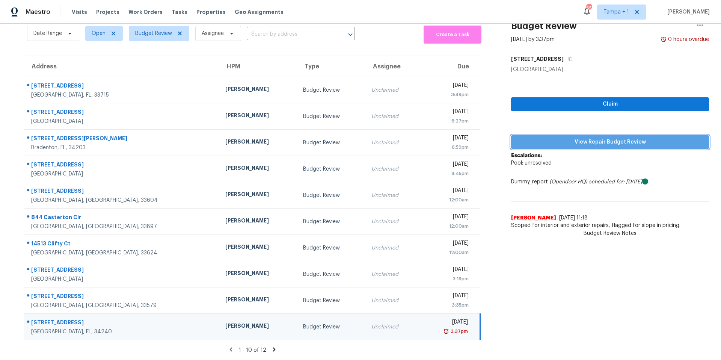
click at [591, 137] on span "View Repair Budget Review" at bounding box center [610, 141] width 186 height 9
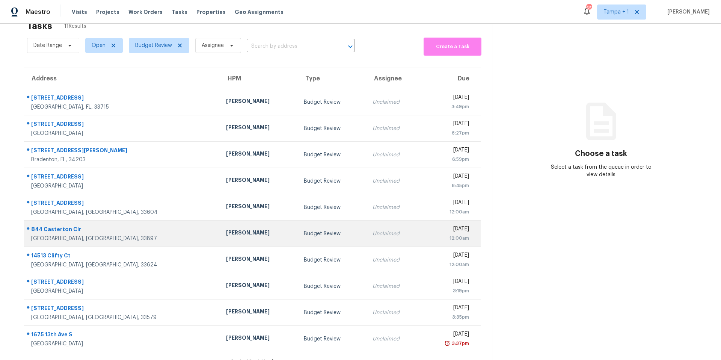
scroll to position [37, 0]
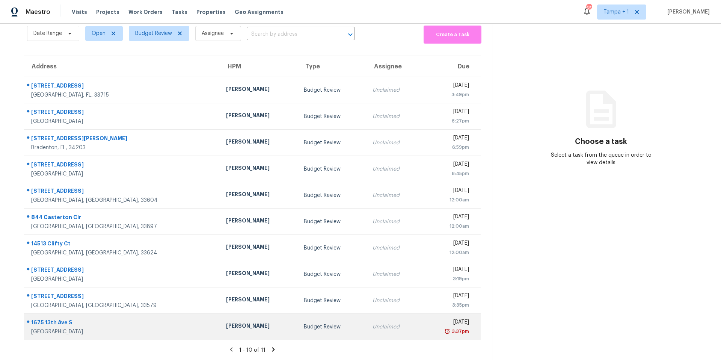
click at [226, 322] on div "[PERSON_NAME]" at bounding box center [259, 326] width 66 height 9
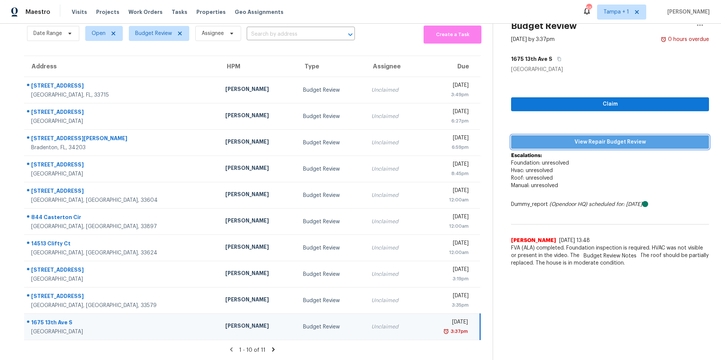
click at [556, 137] on span "View Repair Budget Review" at bounding box center [610, 141] width 186 height 9
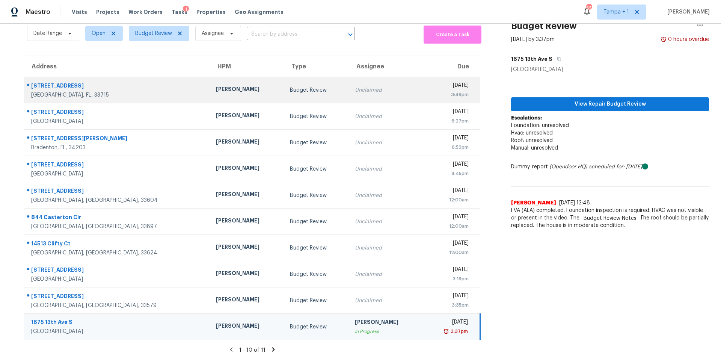
click at [148, 95] on td "337 7th Ave N Tierra Verde, FL, 33715" at bounding box center [117, 90] width 186 height 26
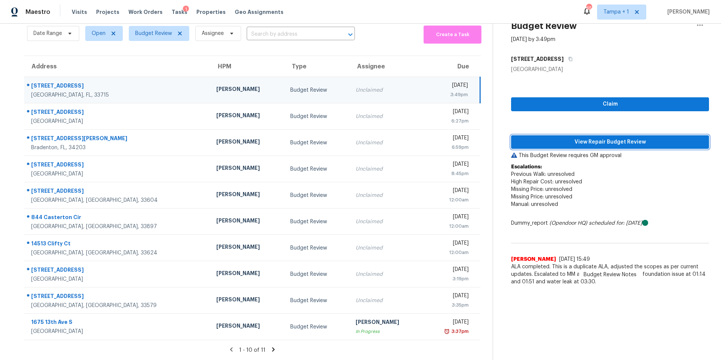
click at [542, 140] on span "View Repair Budget Review" at bounding box center [610, 141] width 186 height 9
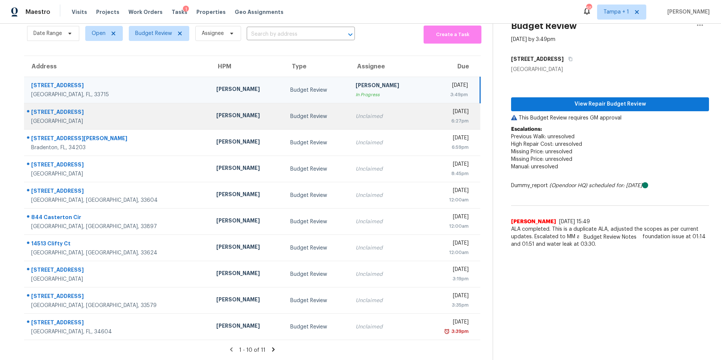
click at [210, 106] on td "[PERSON_NAME]" at bounding box center [247, 116] width 74 height 26
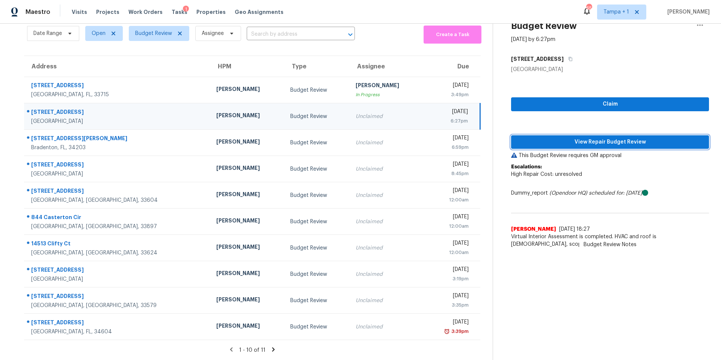
click at [571, 138] on span "View Repair Budget Review" at bounding box center [610, 141] width 186 height 9
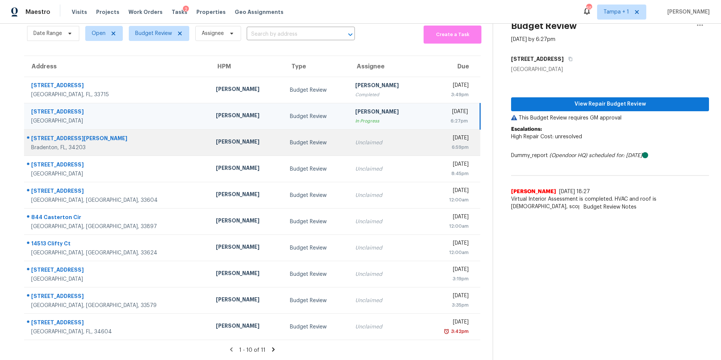
click at [234, 139] on div "[PERSON_NAME]" at bounding box center [247, 142] width 62 height 9
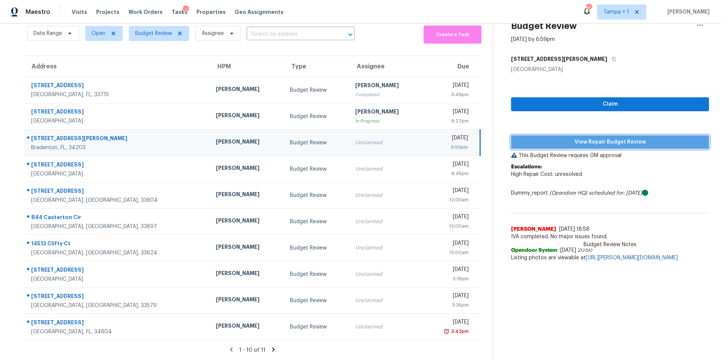
click at [610, 137] on span "View Repair Budget Review" at bounding box center [610, 141] width 186 height 9
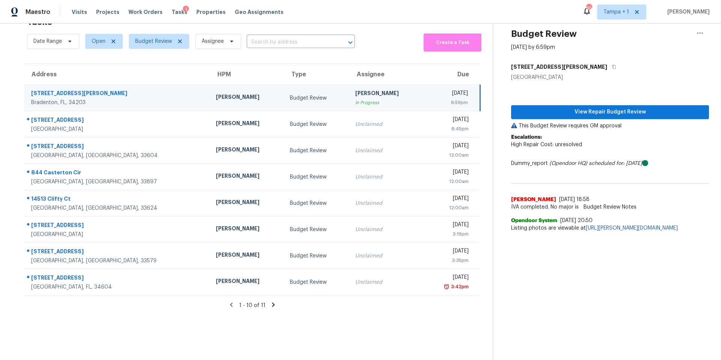
scroll to position [29, 0]
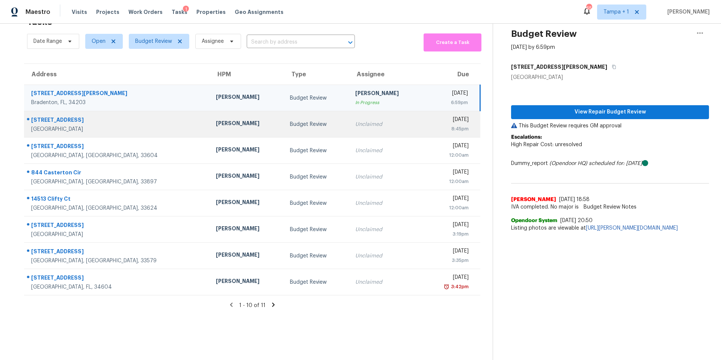
click at [232, 122] on div "[PERSON_NAME]" at bounding box center [247, 123] width 62 height 9
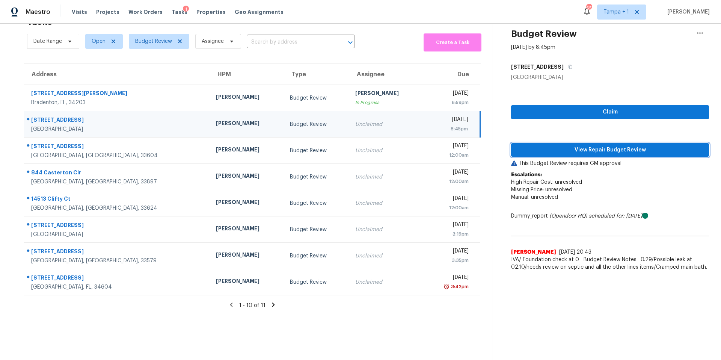
click at [542, 145] on span "View Repair Budget Review" at bounding box center [610, 149] width 186 height 9
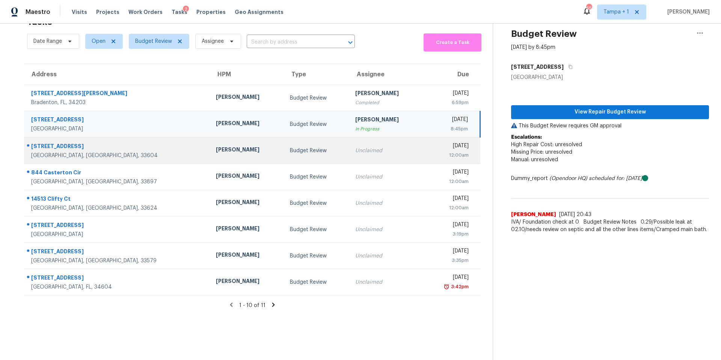
click at [217, 137] on td "[PERSON_NAME]" at bounding box center [247, 150] width 74 height 26
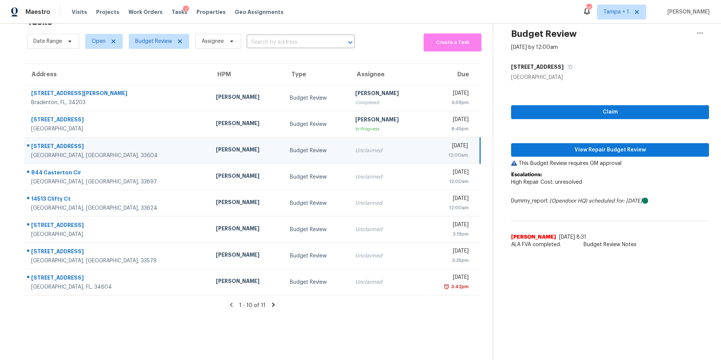
click at [307, 155] on td "Budget Review" at bounding box center [316, 150] width 65 height 26
click at [530, 145] on span "View Repair Budget Review" at bounding box center [610, 149] width 186 height 9
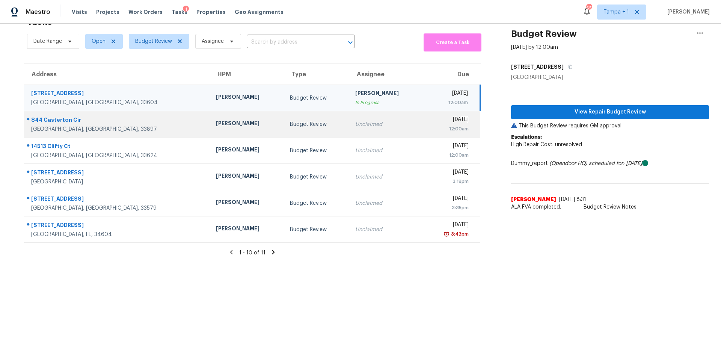
click at [210, 125] on td "[PERSON_NAME]" at bounding box center [247, 124] width 74 height 26
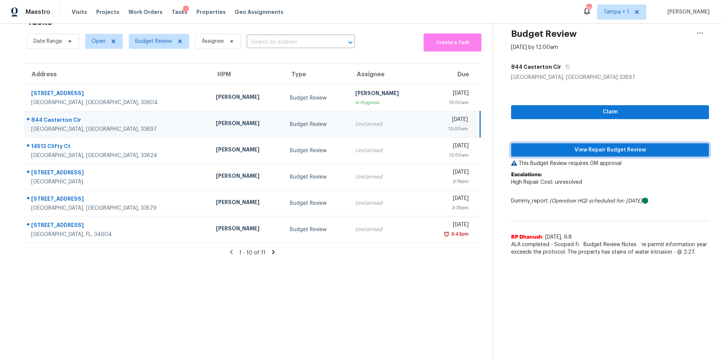
click at [549, 145] on span "View Repair Budget Review" at bounding box center [610, 149] width 186 height 9
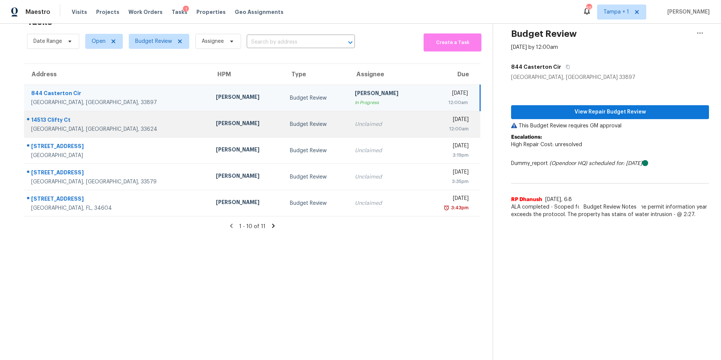
click at [218, 122] on div "[PERSON_NAME]" at bounding box center [247, 123] width 62 height 9
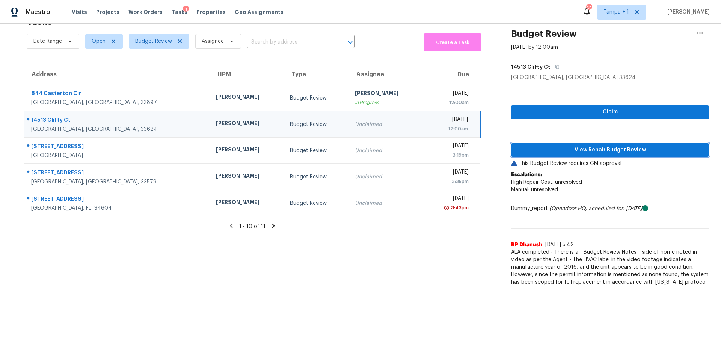
click at [532, 143] on button "View Repair Budget Review" at bounding box center [610, 150] width 198 height 14
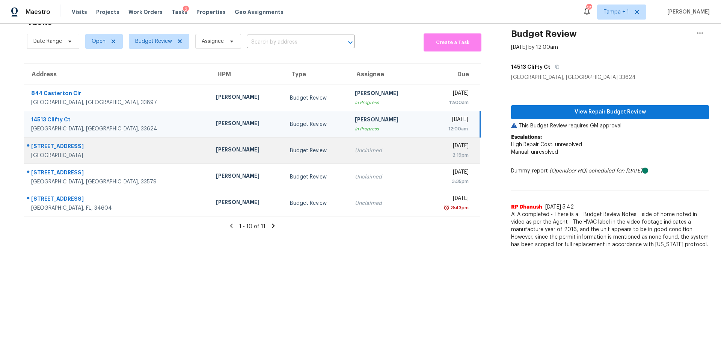
click at [290, 148] on div "Budget Review" at bounding box center [316, 151] width 53 height 8
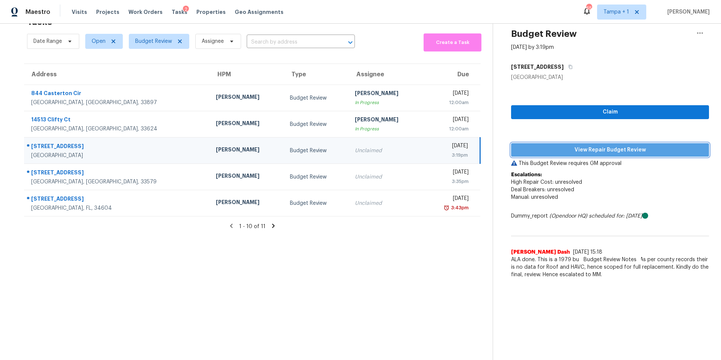
drag, startPoint x: 579, startPoint y: 146, endPoint x: 534, endPoint y: 154, distance: 45.5
click at [578, 145] on span "View Repair Budget Review" at bounding box center [610, 149] width 186 height 9
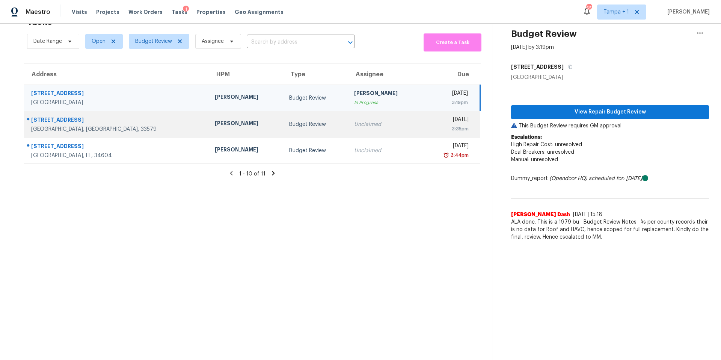
click at [228, 111] on td "Paul Springer" at bounding box center [246, 124] width 74 height 26
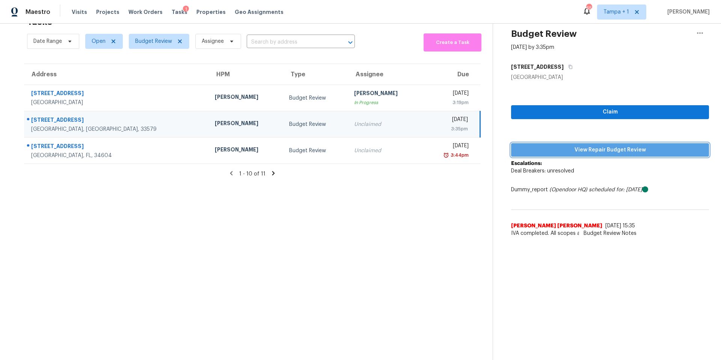
click at [571, 145] on span "View Repair Budget Review" at bounding box center [610, 149] width 186 height 9
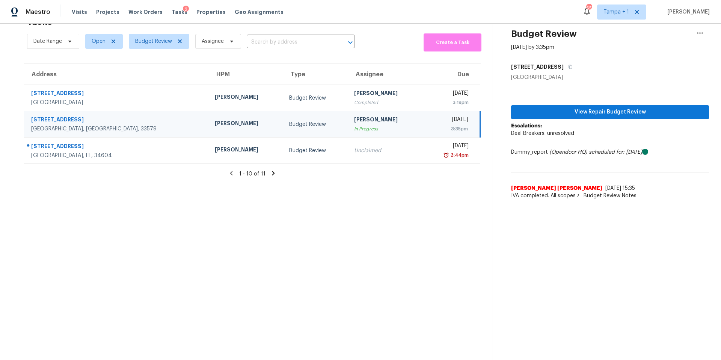
click at [212, 130] on td "Paul Springer" at bounding box center [246, 124] width 74 height 26
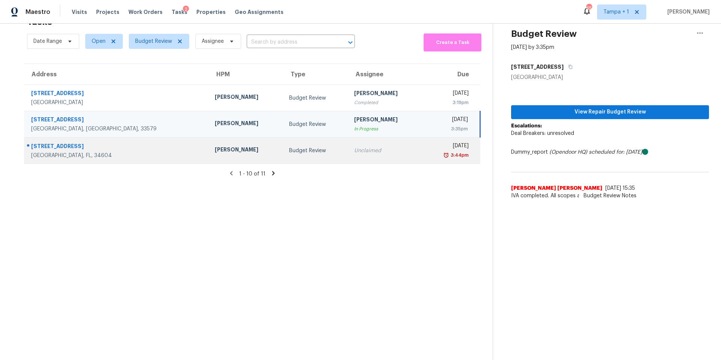
click at [209, 151] on td "[PERSON_NAME]" at bounding box center [246, 150] width 74 height 26
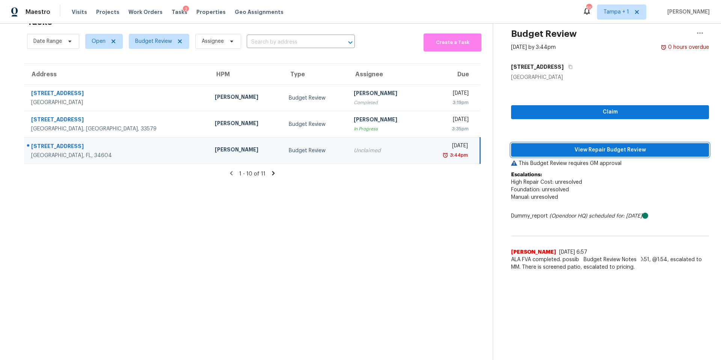
click at [622, 145] on span "View Repair Budget Review" at bounding box center [610, 149] width 186 height 9
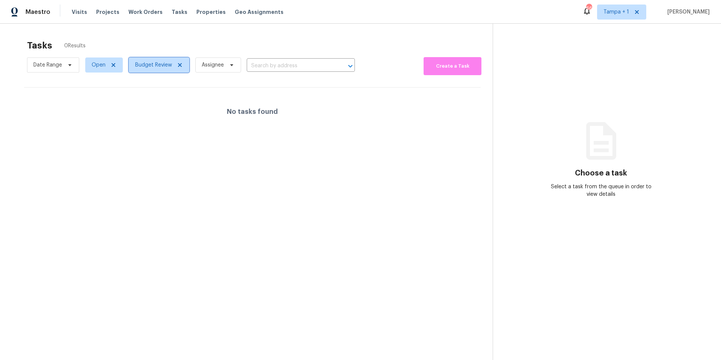
click at [154, 63] on span "Budget Review" at bounding box center [153, 65] width 37 height 8
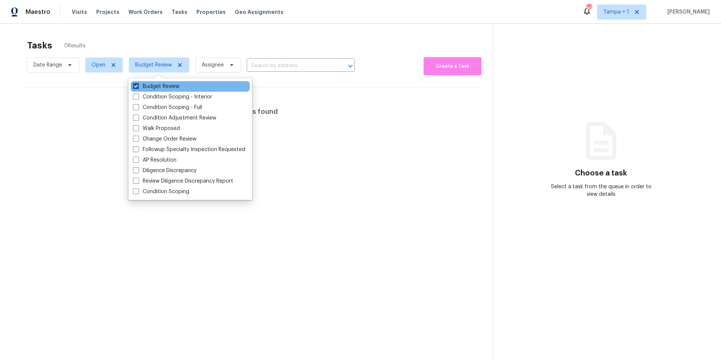
click at [153, 84] on label "Budget Review" at bounding box center [156, 87] width 47 height 8
click at [138, 84] on input "Budget Review" at bounding box center [135, 85] width 5 height 5
checkbox input "false"
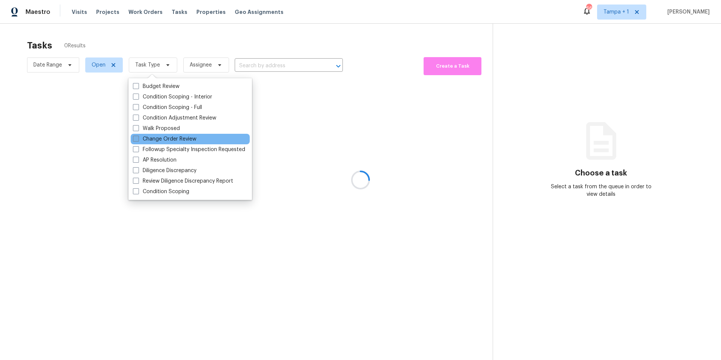
click at [162, 140] on label "Change Order Review" at bounding box center [164, 139] width 63 height 8
click at [138, 140] on input "Change Order Review" at bounding box center [135, 137] width 5 height 5
checkbox input "true"
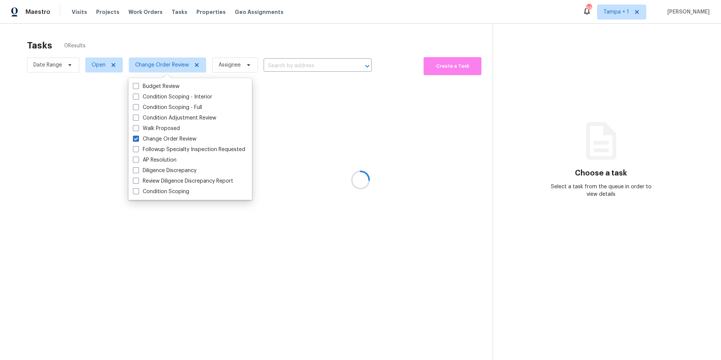
click at [211, 47] on div at bounding box center [360, 180] width 721 height 360
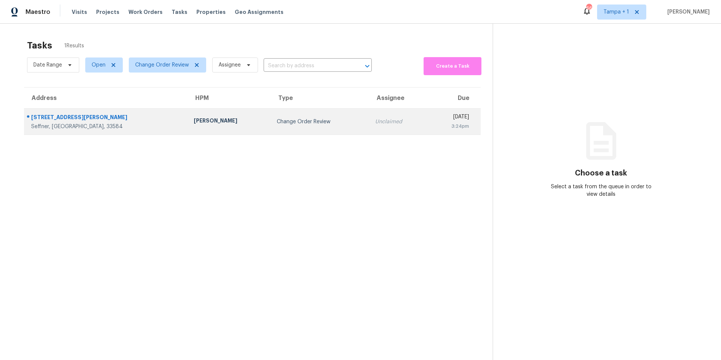
click at [188, 132] on td "[PERSON_NAME]" at bounding box center [229, 121] width 83 height 26
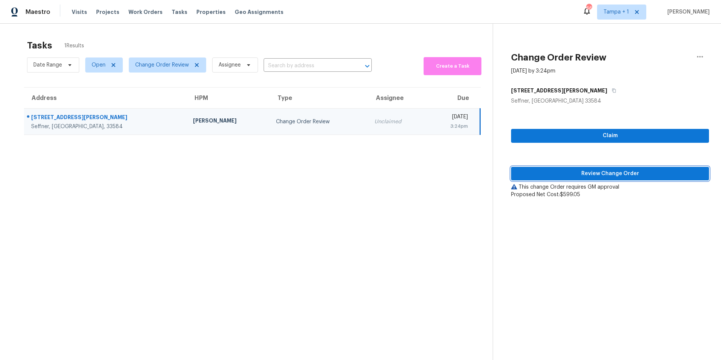
click at [546, 173] on span "Review Change Order" at bounding box center [610, 173] width 186 height 9
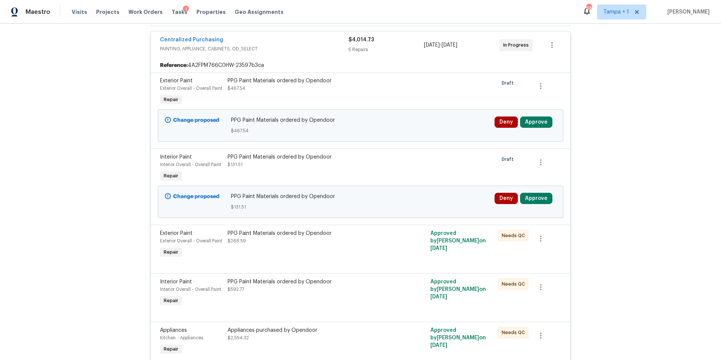
scroll to position [189, 0]
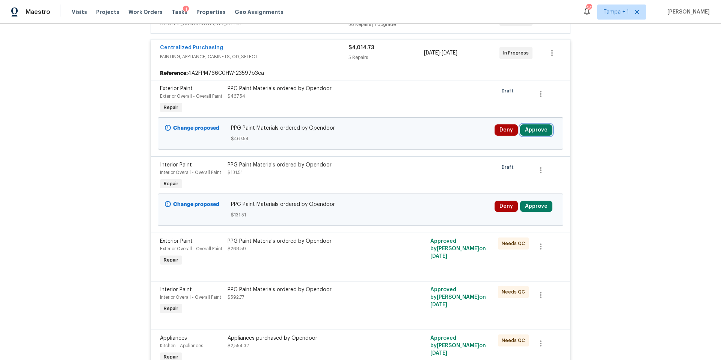
click at [535, 132] on button "Approve" at bounding box center [536, 129] width 32 height 11
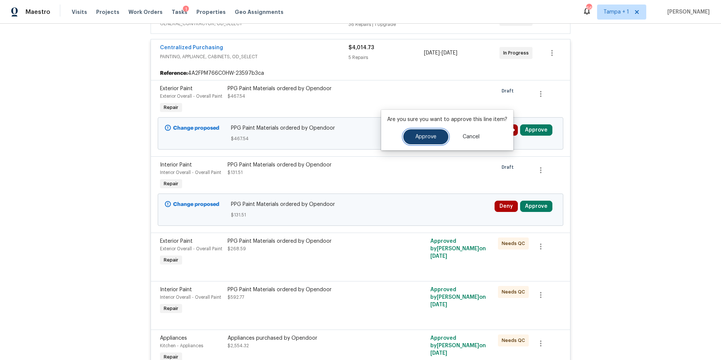
click at [431, 132] on button "Approve" at bounding box center [425, 136] width 45 height 15
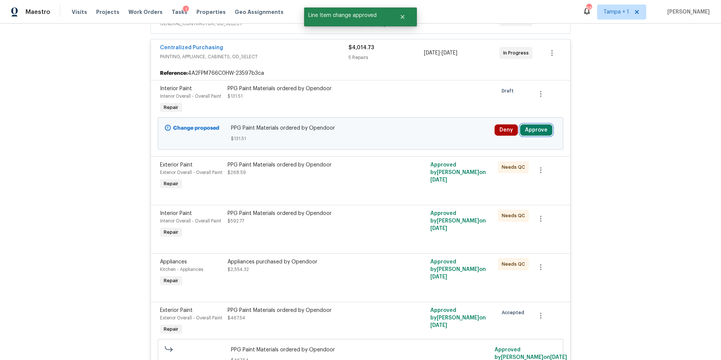
click at [529, 131] on button "Approve" at bounding box center [536, 129] width 32 height 11
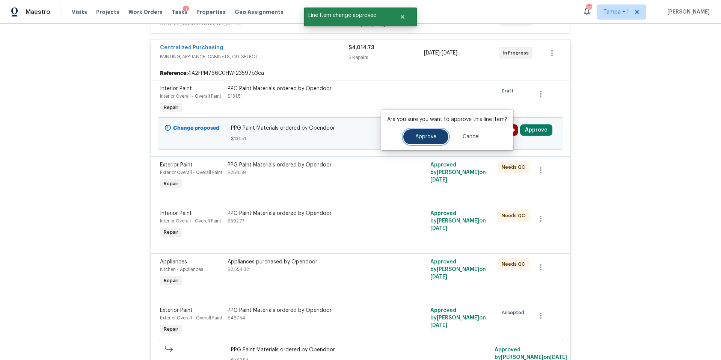
click at [418, 131] on button "Approve" at bounding box center [425, 136] width 45 height 15
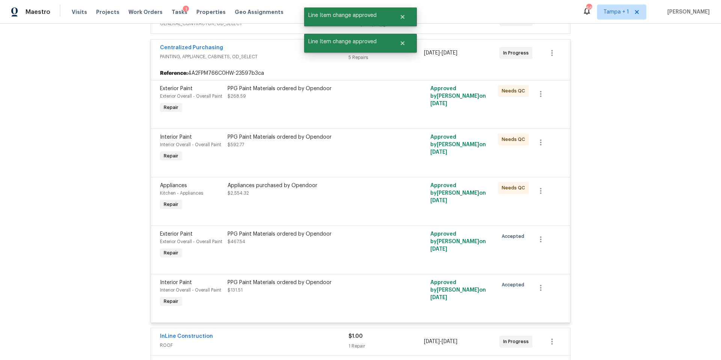
scroll to position [0, 0]
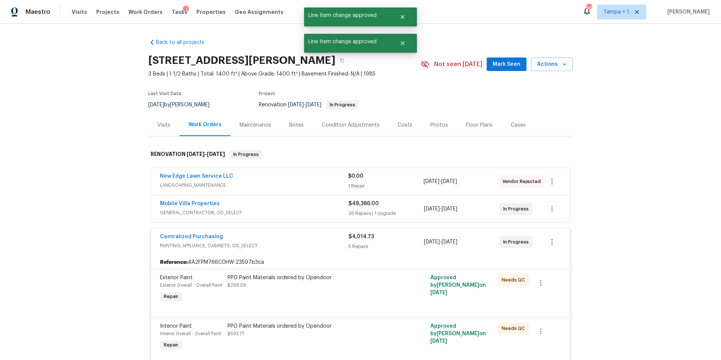
click at [403, 129] on div "Costs" at bounding box center [405, 125] width 33 height 22
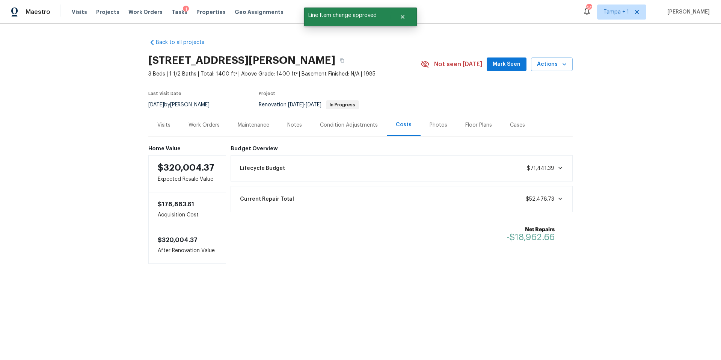
click at [157, 11] on div "Visits Projects Work Orders Tasks 1 Properties Geo Assignments" at bounding box center [182, 12] width 221 height 15
click at [172, 12] on span "Tasks" at bounding box center [180, 11] width 16 height 5
